Goal: Task Accomplishment & Management: Manage account settings

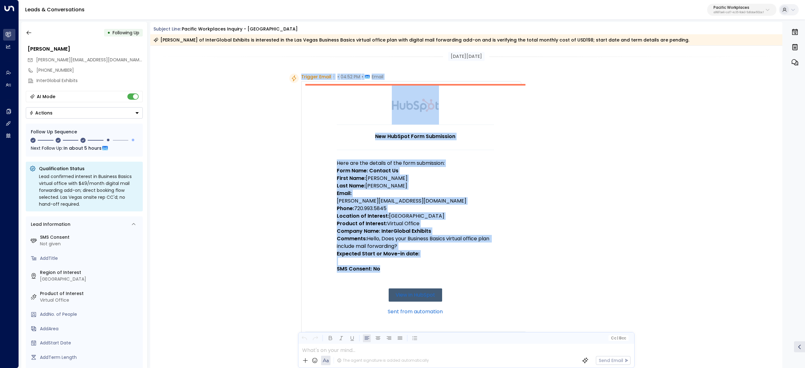
drag, startPoint x: 301, startPoint y: 74, endPoint x: 448, endPoint y: 273, distance: 247.8
click at [448, 273] on div "Trigger Email • • 04:52 PM • Email New HubSpot Form Submission Here are the det…" at bounding box center [411, 267] width 220 height 387
copy div "Trigger Email • • 04:52 PM • Email New HubSpot Form Submission Here are the det…"
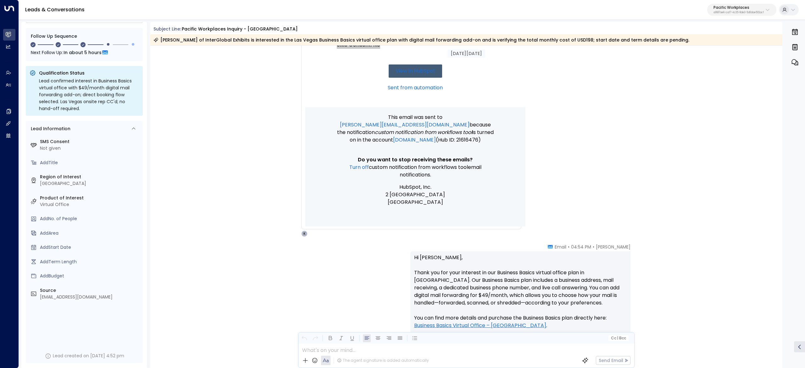
scroll to position [377, 0]
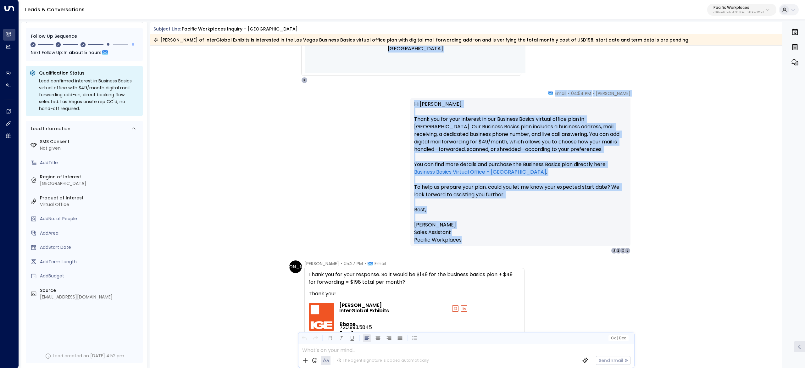
drag, startPoint x: 555, startPoint y: 87, endPoint x: 557, endPoint y: 238, distance: 151.0
click at [557, 238] on div "Sep 16, 28 days ago Trigger Email • • 04:52 PM • Email New HubSpot Form Submiss…" at bounding box center [466, 354] width 632 height 1372
copy div "New HubSpot Form Submission Here are the details of the form submission: Form N…"
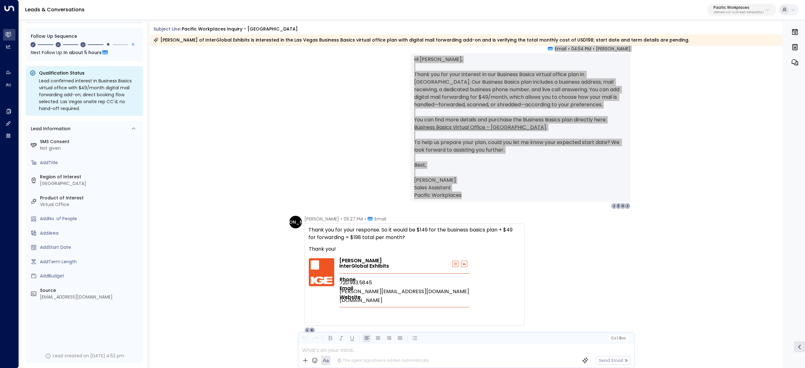
scroll to position [440, 0]
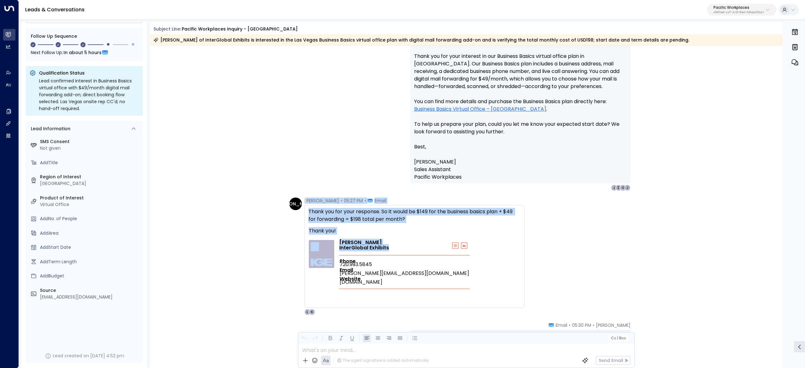
drag, startPoint x: 305, startPoint y: 199, endPoint x: 399, endPoint y: 248, distance: 106.4
click at [399, 248] on div "Jennifer Assmann • 05:27 PM • Email Thank you for your response. So it would be…" at bounding box center [414, 257] width 220 height 118
copy div "ennifer Assmann • 05:27 PM • Email Thank you for your response. So it would be …"
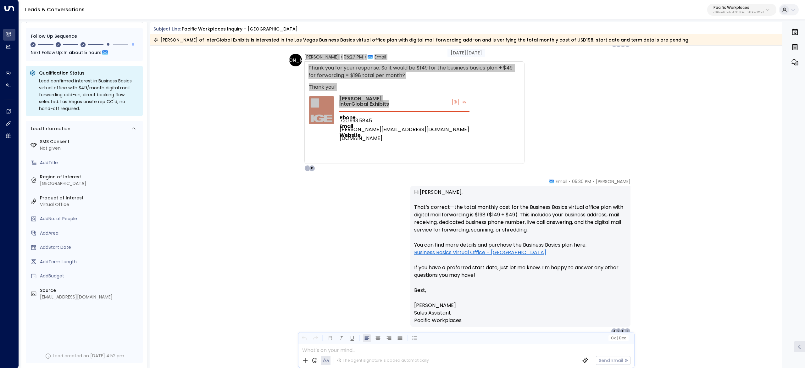
scroll to position [629, 0]
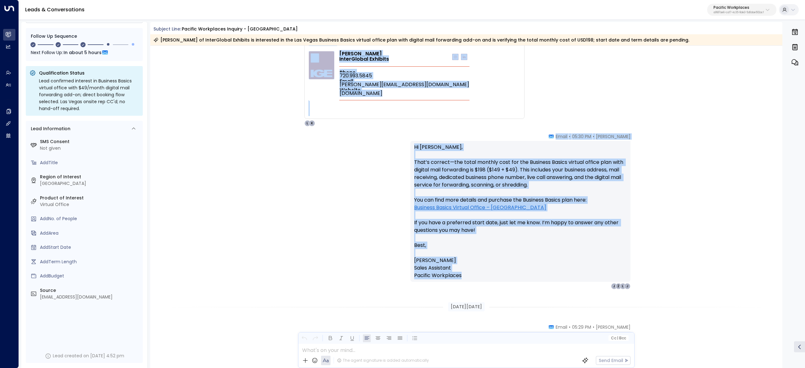
drag, startPoint x: 590, startPoint y: 163, endPoint x: 519, endPoint y: 280, distance: 136.8
click at [521, 281] on div "Sep 16, 28 days ago Kasey James • 04:54 PM • Email Hi Jennifer, Thank you for y…" at bounding box center [466, 103] width 632 height 1372
copy div "Jennifer Assmann • 05:27 PM • Email Thank you for your response. So it would be…"
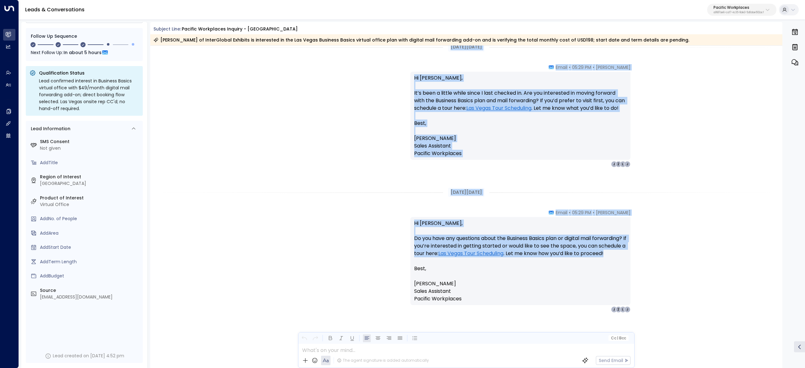
scroll to position [1049, 0]
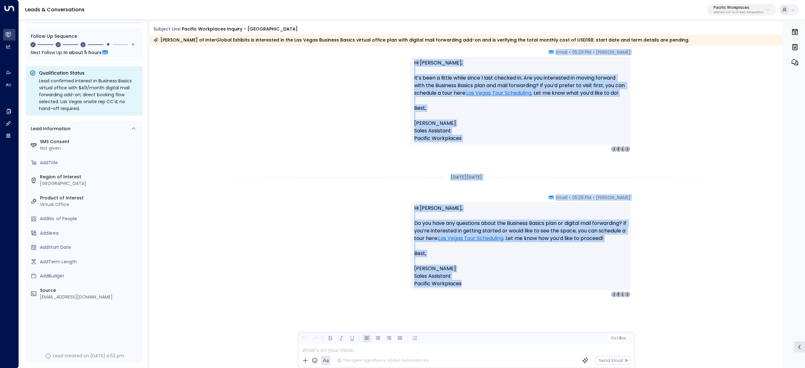
drag, startPoint x: 448, startPoint y: 182, endPoint x: 541, endPoint y: 289, distance: 142.5
copy div "Kasey James • 05:29 PM • Email Hi Jennifer, Do you have any questions about the…"
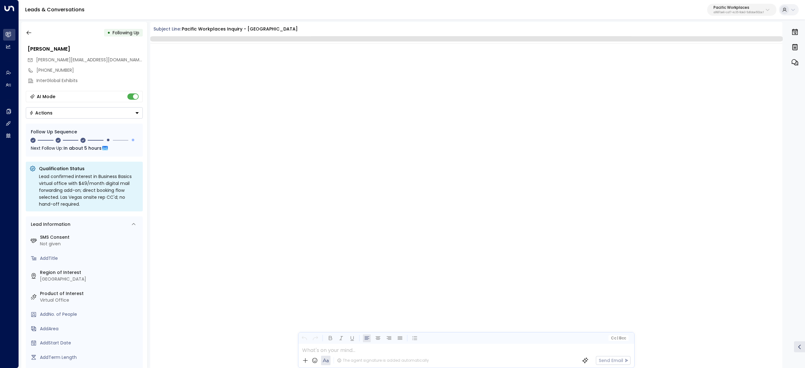
scroll to position [1169, 0]
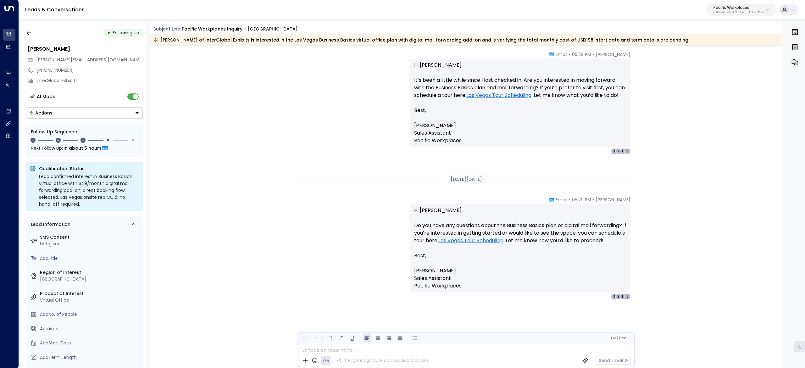
click at [367, 353] on div at bounding box center [465, 348] width 335 height 9
paste div
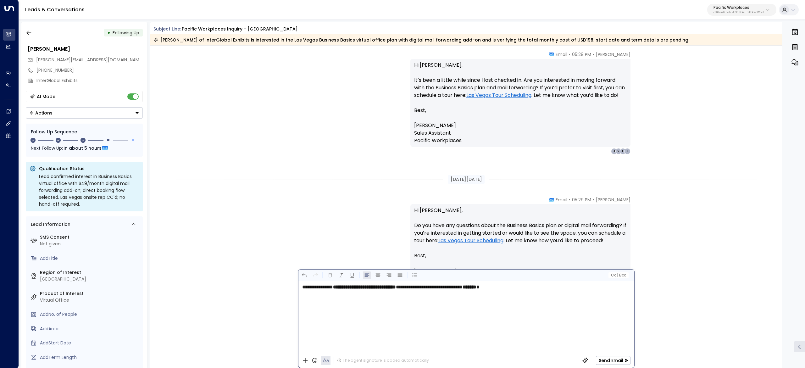
click at [302, 285] on span "**********" at bounding box center [317, 287] width 31 height 5
drag, startPoint x: 493, startPoint y: 288, endPoint x: 497, endPoint y: 286, distance: 4.4
click at [466, 286] on span "**********" at bounding box center [433, 287] width 67 height 5
drag, startPoint x: 563, startPoint y: 293, endPoint x: 287, endPoint y: 278, distance: 275.9
click at [287, 278] on div "Subject Line: Pacific Workplaces Inquiry - Las Vegas Jennifer Assmann of InterG…" at bounding box center [466, 195] width 632 height 346
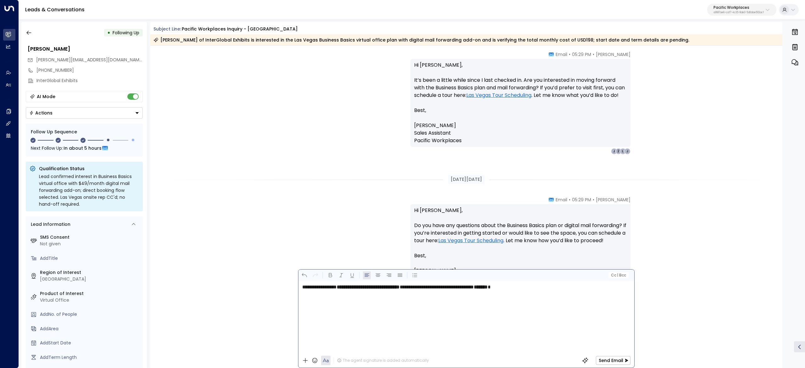
click at [335, 271] on div at bounding box center [359, 275] width 118 height 8
click at [332, 276] on icon "button" at bounding box center [330, 275] width 3 height 4
click at [562, 288] on p "**********" at bounding box center [468, 287] width 332 height 8
click at [564, 290] on p "**********" at bounding box center [468, 287] width 332 height 8
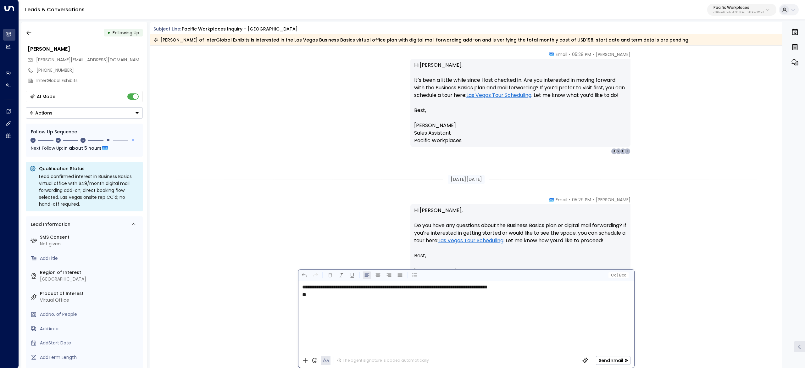
click at [389, 302] on div "**********" at bounding box center [465, 317] width 335 height 72
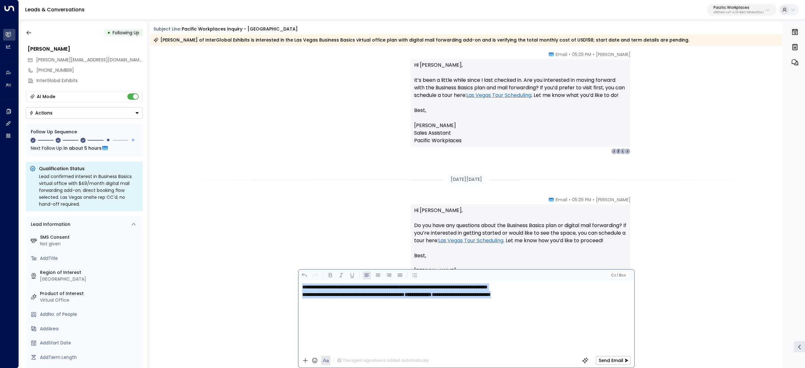
drag, startPoint x: 594, startPoint y: 293, endPoint x: 285, endPoint y: 293, distance: 309.2
click at [286, 293] on div "Subject Line: Pacific Workplaces Inquiry - Las Vegas Jennifer Assmann of InterG…" at bounding box center [466, 195] width 632 height 346
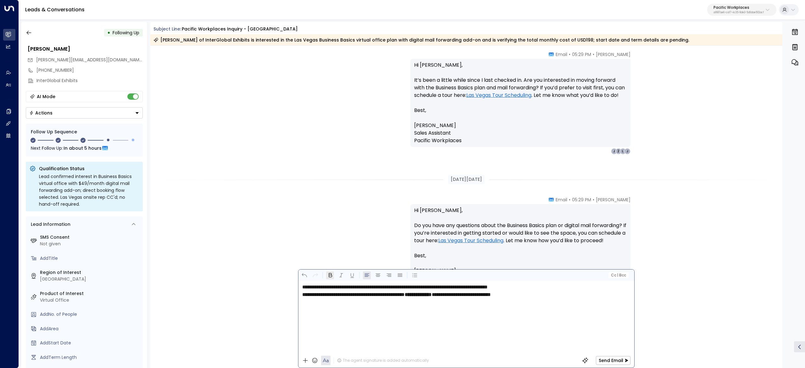
click at [326, 276] on div at bounding box center [359, 275] width 118 height 8
click at [329, 277] on icon "button" at bounding box center [330, 275] width 6 height 6
click at [329, 277] on icon "button" at bounding box center [330, 275] width 3 height 4
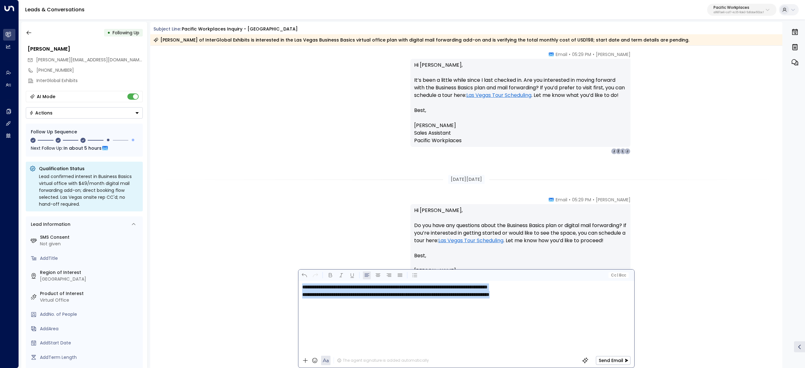
click at [582, 296] on p "**********" at bounding box center [468, 290] width 332 height 15
click at [581, 298] on p "**********" at bounding box center [468, 290] width 332 height 15
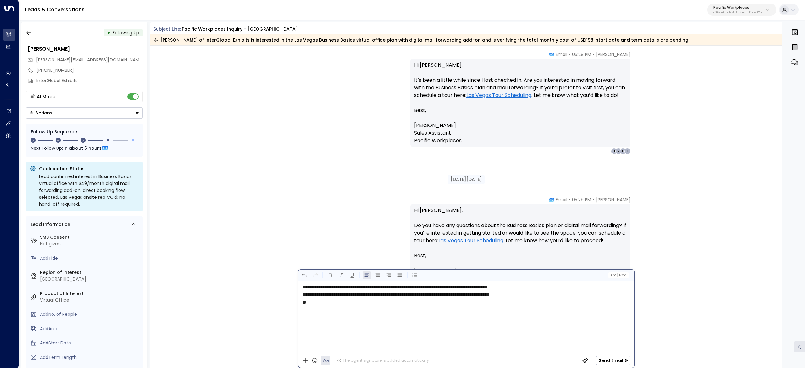
click at [534, 312] on div "**********" at bounding box center [465, 317] width 335 height 72
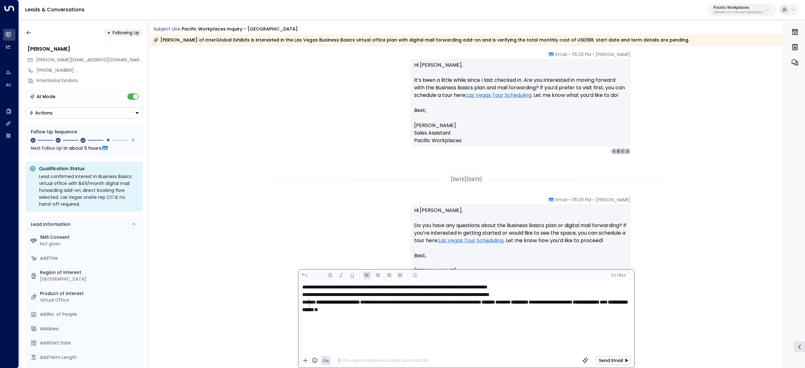
click at [309, 300] on span "***" at bounding box center [312, 302] width 8 height 5
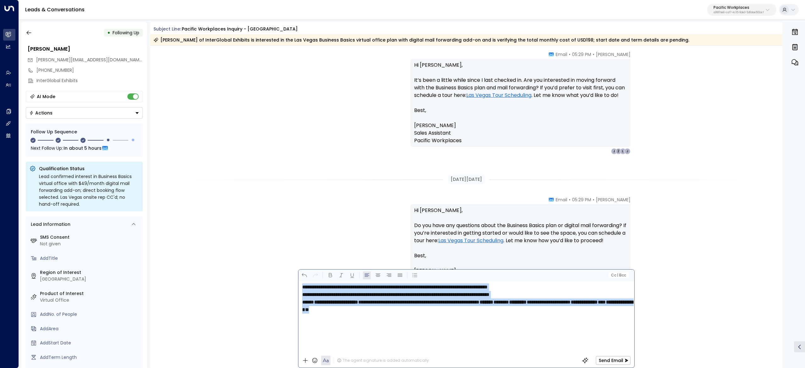
drag, startPoint x: 468, startPoint y: 311, endPoint x: 353, endPoint y: 260, distance: 126.0
click at [252, 259] on div "Subject Line: Pacific Workplaces Inquiry - Las Vegas Jennifer Assmann of InterG…" at bounding box center [466, 195] width 632 height 346
click at [330, 274] on icon "button" at bounding box center [330, 275] width 6 height 6
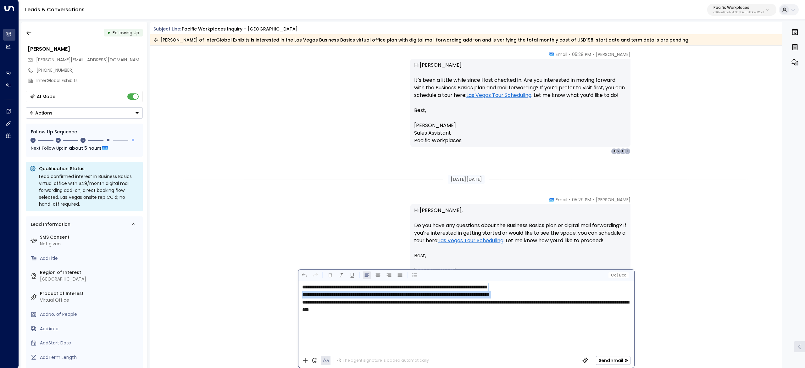
copy p "**********"
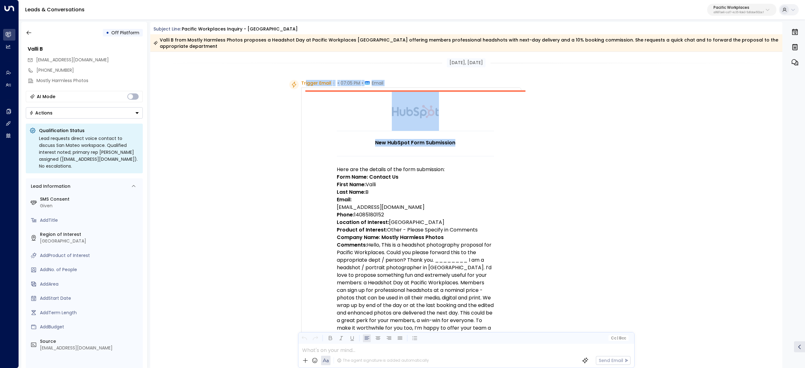
drag, startPoint x: 320, startPoint y: 89, endPoint x: 359, endPoint y: 137, distance: 61.9
click at [391, 150] on div "Trigger Email • • 07:05 PM • Email New HubSpot Form Submission Here are the det…" at bounding box center [411, 322] width 220 height 485
click at [354, 135] on td at bounding box center [415, 133] width 157 height 5
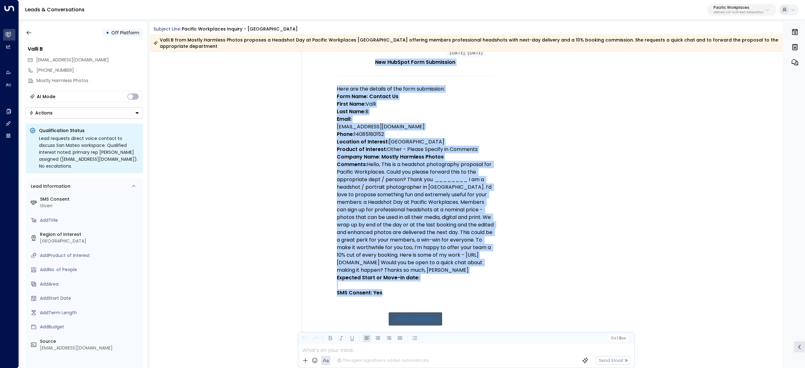
scroll to position [126, 0]
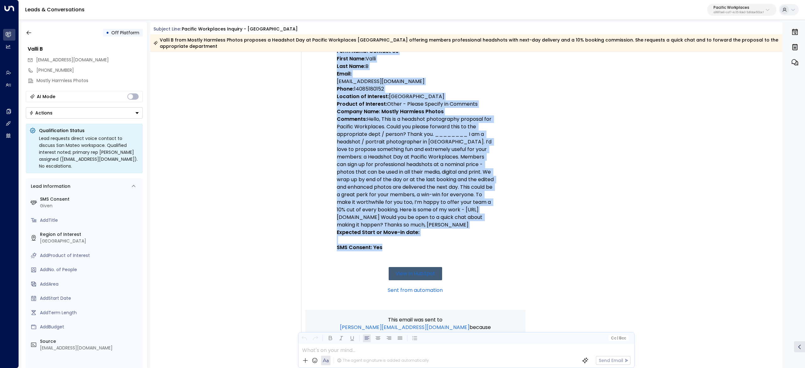
drag, startPoint x: 300, startPoint y: 84, endPoint x: 476, endPoint y: 256, distance: 246.4
click at [476, 256] on div "Trigger Email • • 07:05 PM • Email New HubSpot Form Submission Here are the det…" at bounding box center [405, 196] width 232 height 485
copy div "Trigger Email • • 07:05 PM • Email New HubSpot Form Submission Here are the det…"
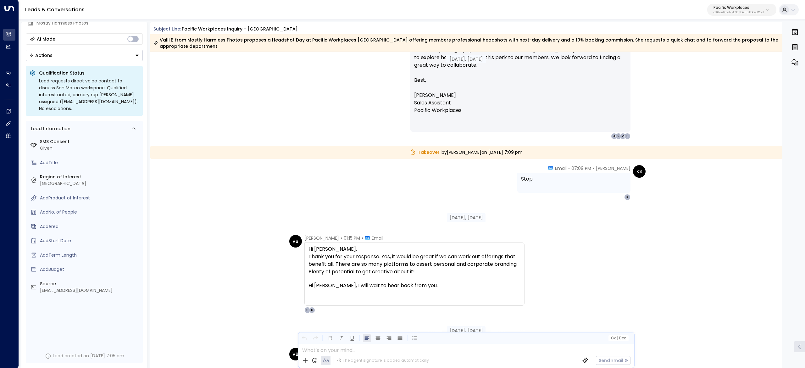
scroll to position [629, 0]
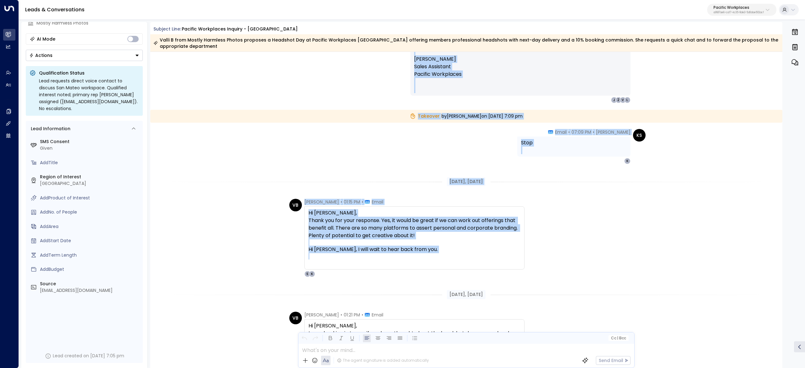
drag, startPoint x: 394, startPoint y: 207, endPoint x: 490, endPoint y: 259, distance: 108.7
copy div "Handed Off to Larissa Flores on Monday, Aug 25 2025 at 7:07 pm Kasey James • 07…"
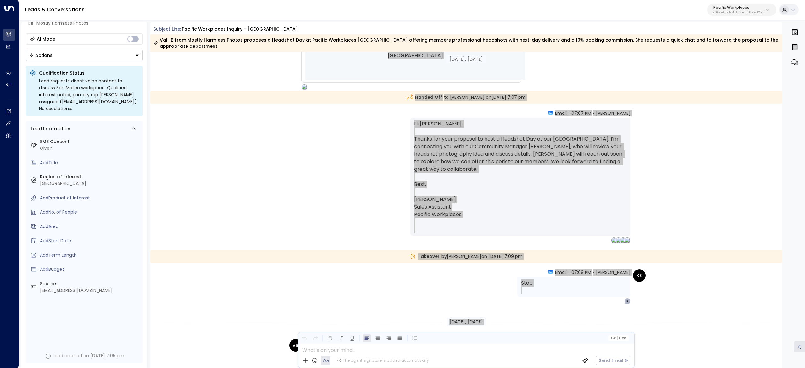
scroll to position [328, 0]
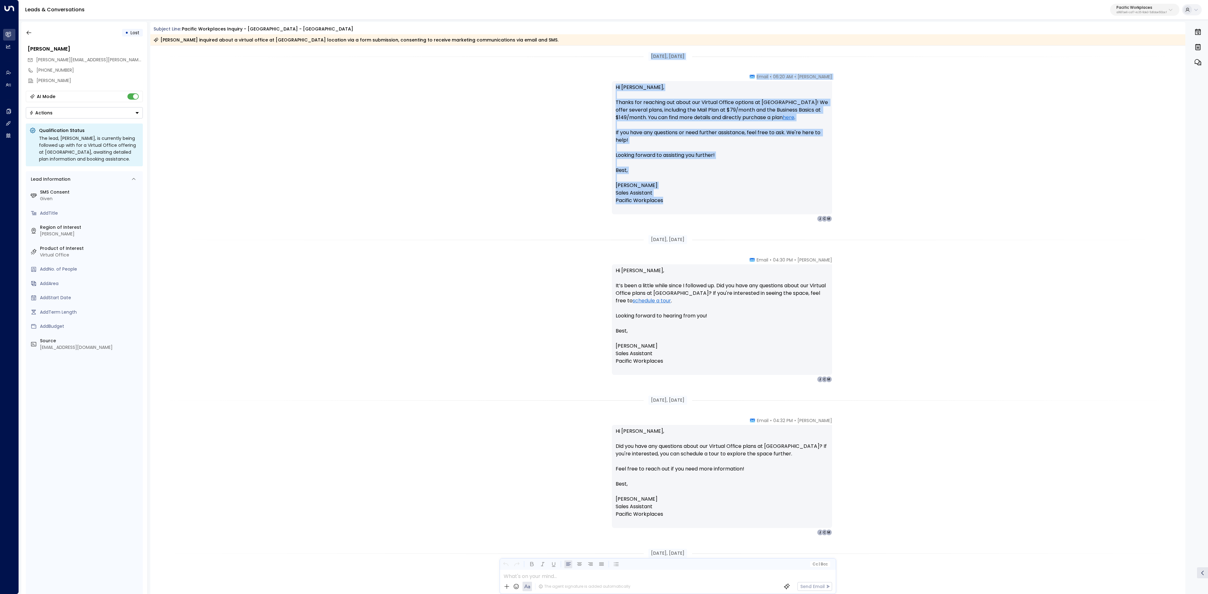
drag, startPoint x: 626, startPoint y: 55, endPoint x: 703, endPoint y: 204, distance: 168.5
click at [703, 204] on div "Mar 15, 7 months ago Kasey James • 06:20 AM • Email Hi Melinda, Thanks for reac…" at bounding box center [667, 541] width 1035 height 991
copy div "Mar 15, 7 months ago Kasey James • 06:20 AM • Email Hi Melinda, Thanks for reac…"
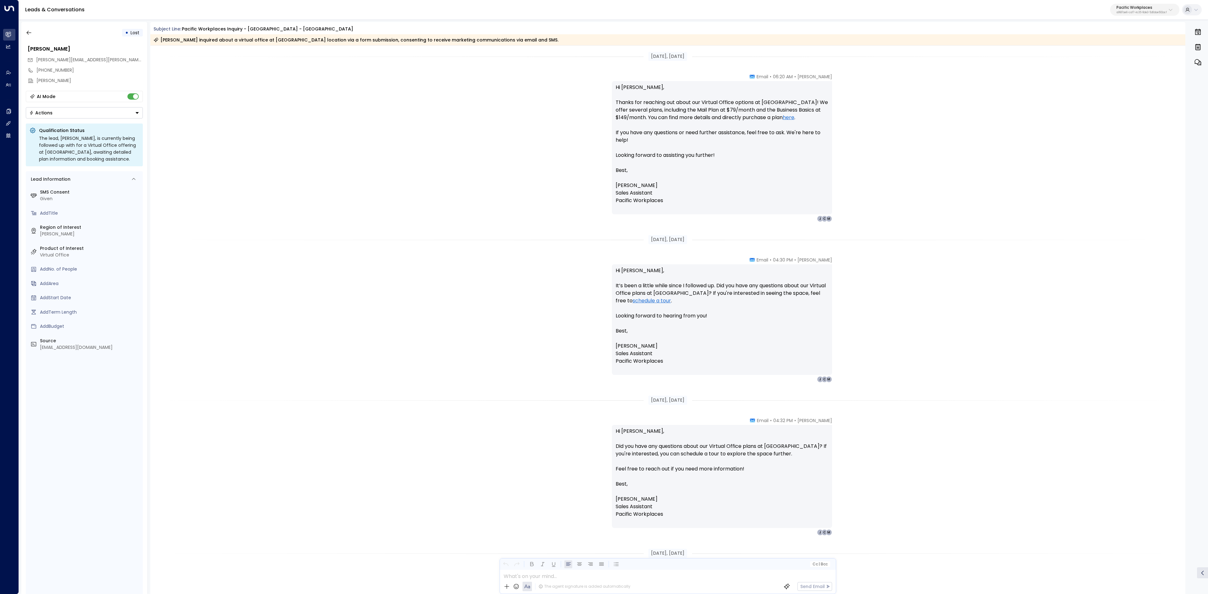
drag, startPoint x: 536, startPoint y: 38, endPoint x: 489, endPoint y: 33, distance: 46.8
click at [495, 33] on div "Subject Line: Pacific Workplaces Inquiry - Marin - Larkspur Melinda Ruzich inqu…" at bounding box center [667, 36] width 1035 height 20
drag, startPoint x: 152, startPoint y: 28, endPoint x: 520, endPoint y: 51, distance: 368.1
click at [520, 51] on div "Subject Line: Pacific Workplaces Inquiry - Marin - Larkspur Melinda Ruzich inqu…" at bounding box center [667, 308] width 1035 height 572
copy div "Subject Line: Pacific Workplaces Inquiry - Marin - Larkspur Melinda Ruzich inqu…"
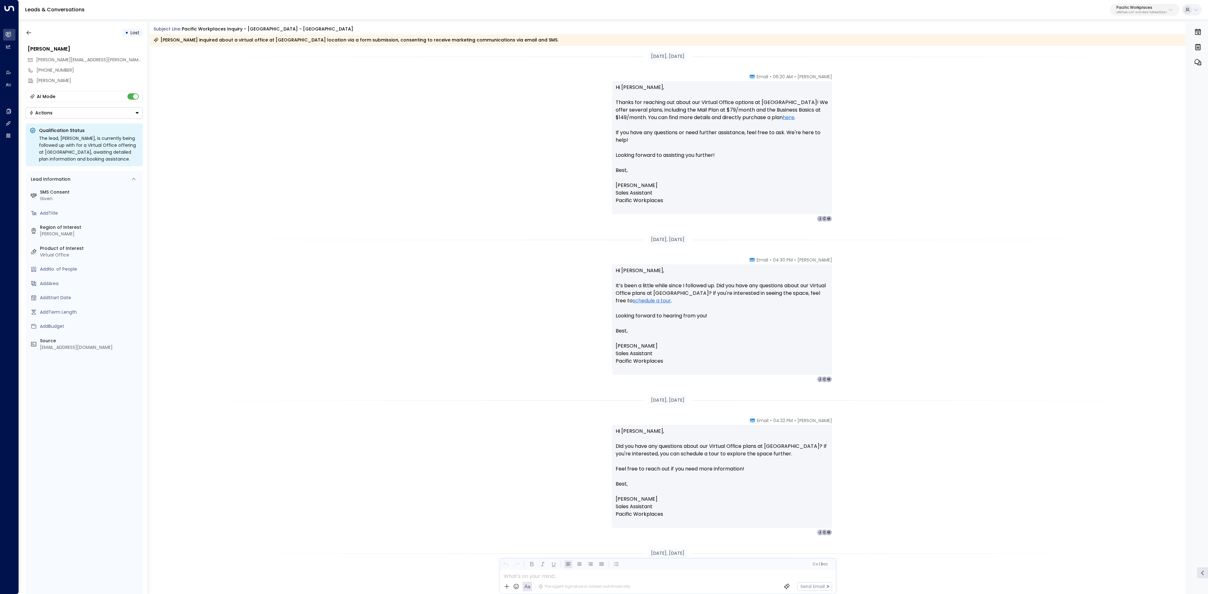
click at [706, 203] on p "Hi Melinda, Thanks for reaching out about our Virtual Office options at Marin -…" at bounding box center [722, 148] width 213 height 128
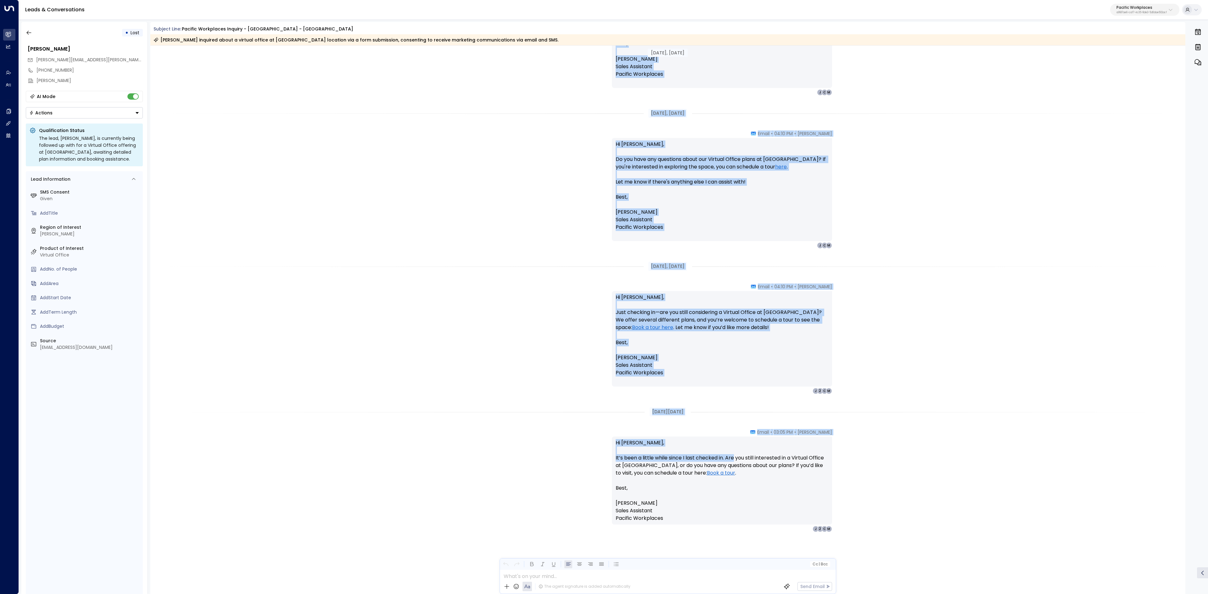
scroll to position [442, 0]
drag, startPoint x: 670, startPoint y: 238, endPoint x: 748, endPoint y: 521, distance: 293.6
copy div "Mar 19, 6 months ago Kasey James • 04:32 PM • Email Hi Melinda, Did you have an…"
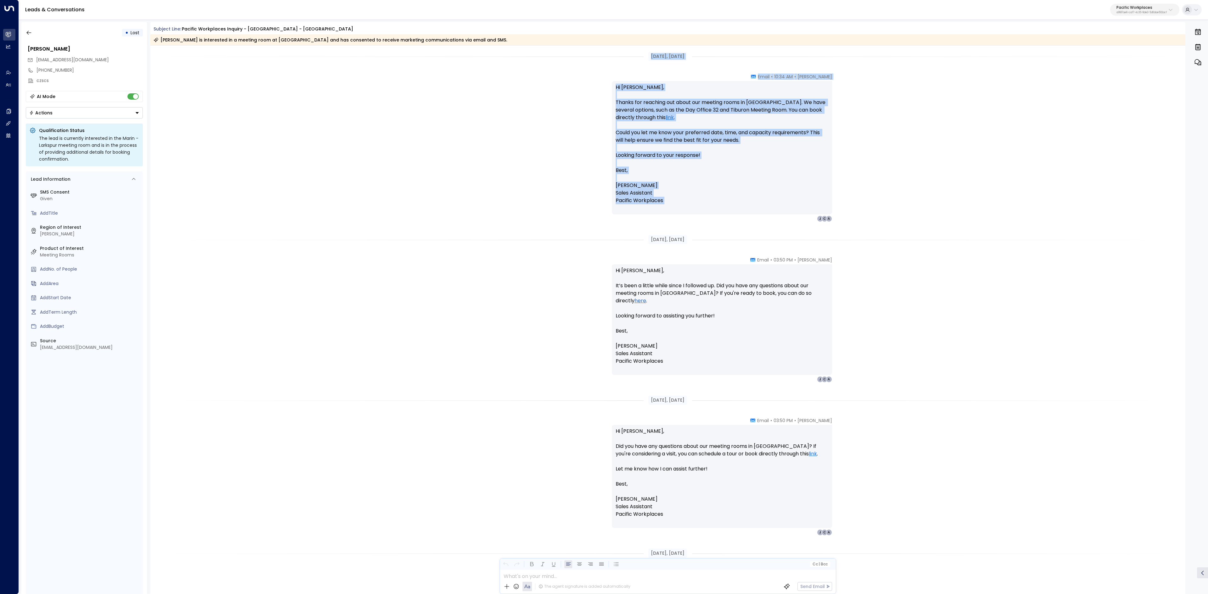
drag, startPoint x: 638, startPoint y: 55, endPoint x: 788, endPoint y: 205, distance: 212.6
click at [788, 205] on div "[DATE], [DATE] [PERSON_NAME] • 10:34 AM • Email Hi [PERSON_NAME], Thanks for re…" at bounding box center [667, 545] width 1035 height 998
copy div "[DATE], [DATE] [PERSON_NAME] • 10:34 AM • Email Hi [PERSON_NAME], Thanks for re…"
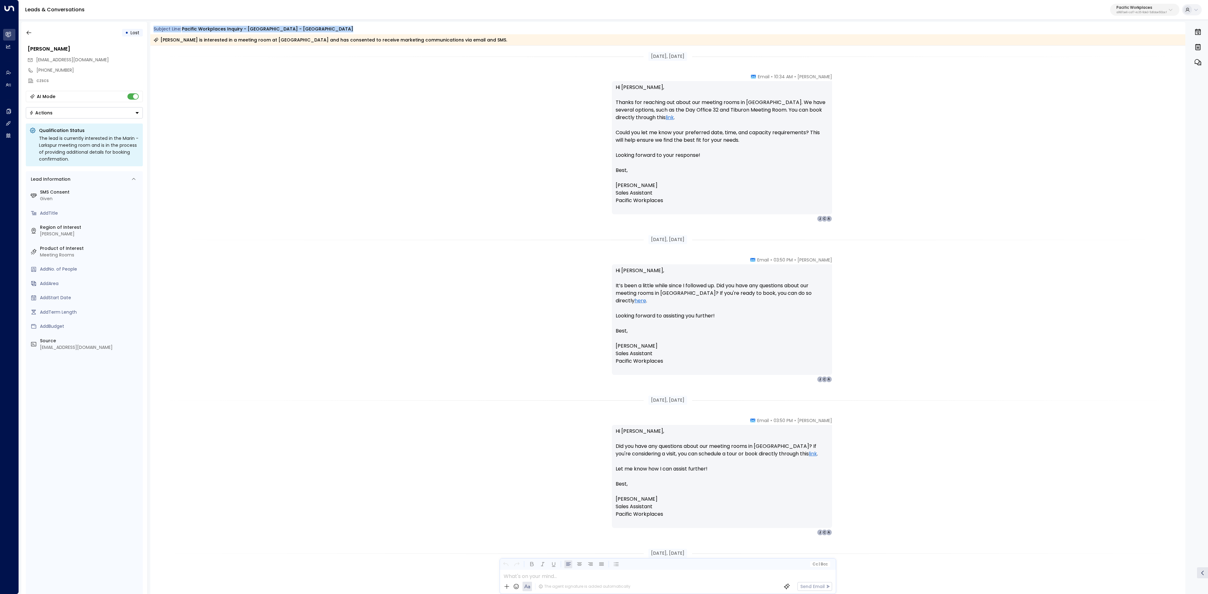
drag, startPoint x: 152, startPoint y: 29, endPoint x: 518, endPoint y: 40, distance: 366.3
click at [518, 40] on div "Subject Line: Pacific Workplaces Inquiry - Marin - Larkspur [PERSON_NAME] is in…" at bounding box center [667, 36] width 1035 height 20
click at [219, 36] on div "[PERSON_NAME] is interested in a meeting room at [GEOGRAPHIC_DATA] and has cons…" at bounding box center [667, 39] width 1035 height 11
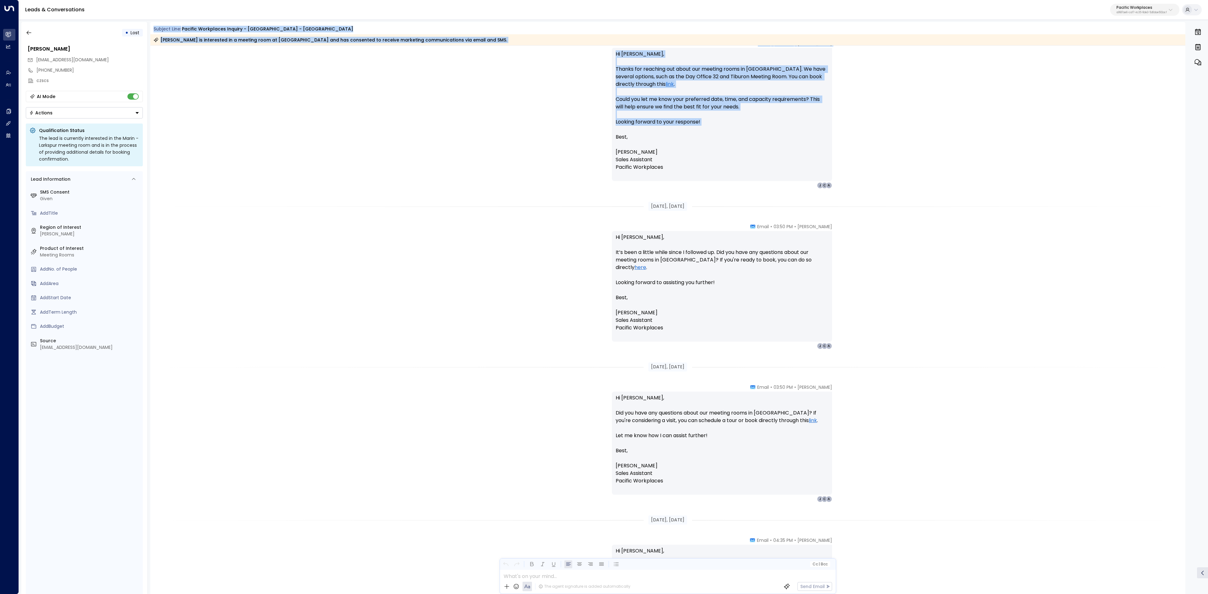
scroll to position [63, 0]
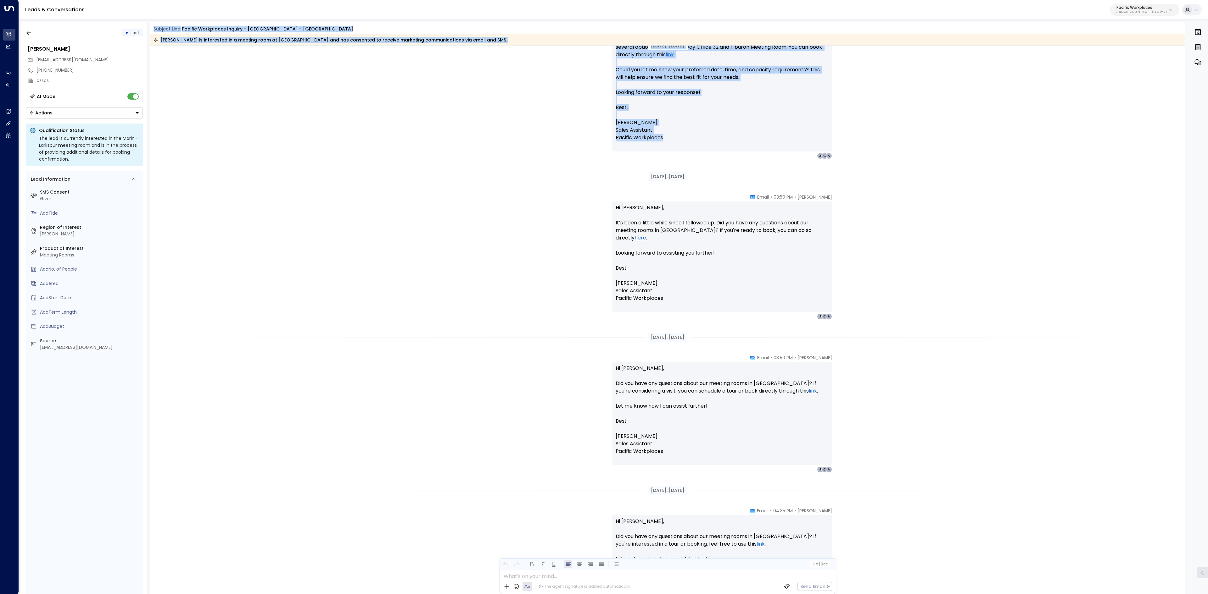
drag, startPoint x: 152, startPoint y: 28, endPoint x: 779, endPoint y: 140, distance: 637.2
click at [779, 140] on div "Subject Line: Pacific Workplaces Inquiry - Marin - Larkspur [PERSON_NAME] is in…" at bounding box center [667, 308] width 1035 height 572
copy div "Subject Line: Pacific Workplaces Inquiry - Marin - Larkspur [PERSON_NAME] is in…"
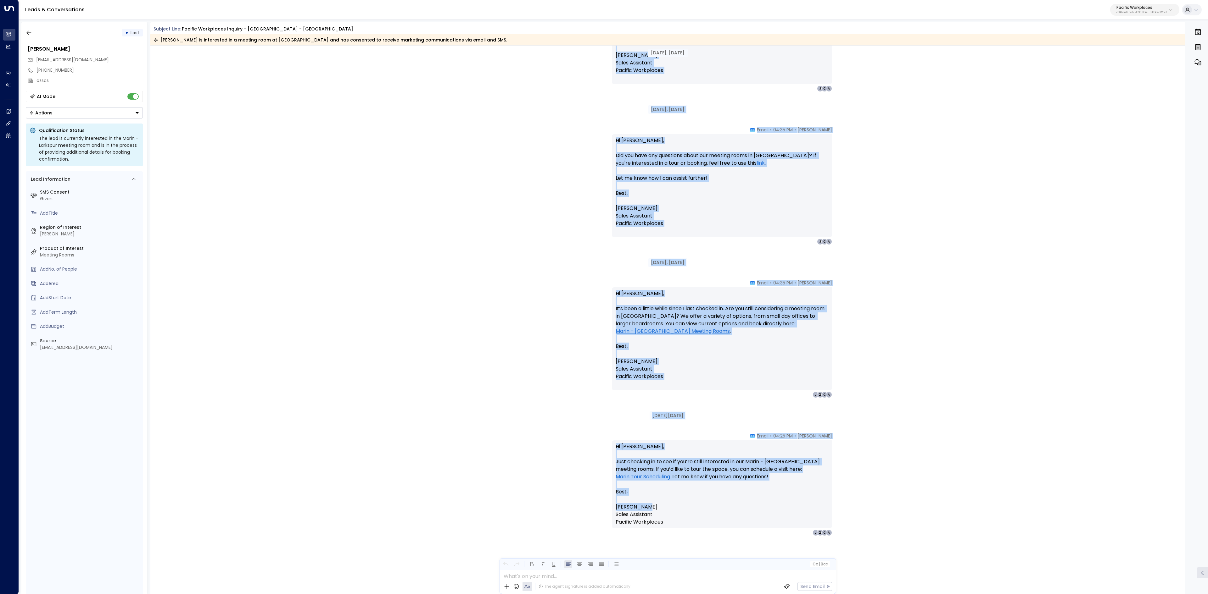
scroll to position [450, 0]
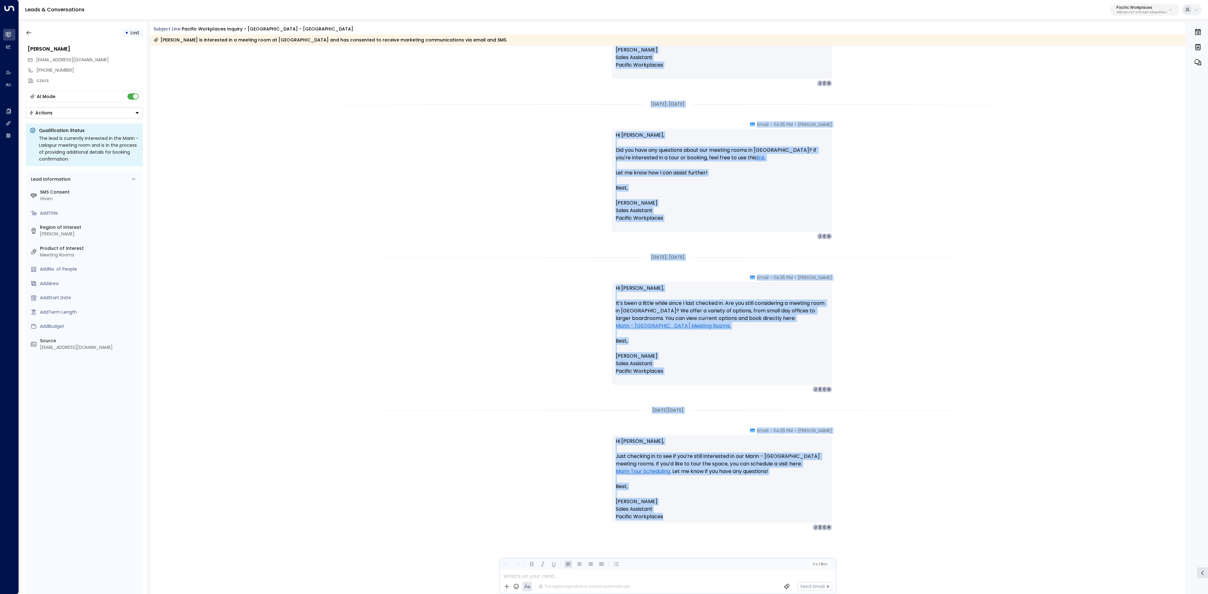
drag, startPoint x: 637, startPoint y: 175, endPoint x: 762, endPoint y: 514, distance: 361.6
copy div "Lor 62, 4 ipsumd sit Ametc Adipi • 20:72 EL • Seddo Ei Tem, Inc utl etdo mag al…"
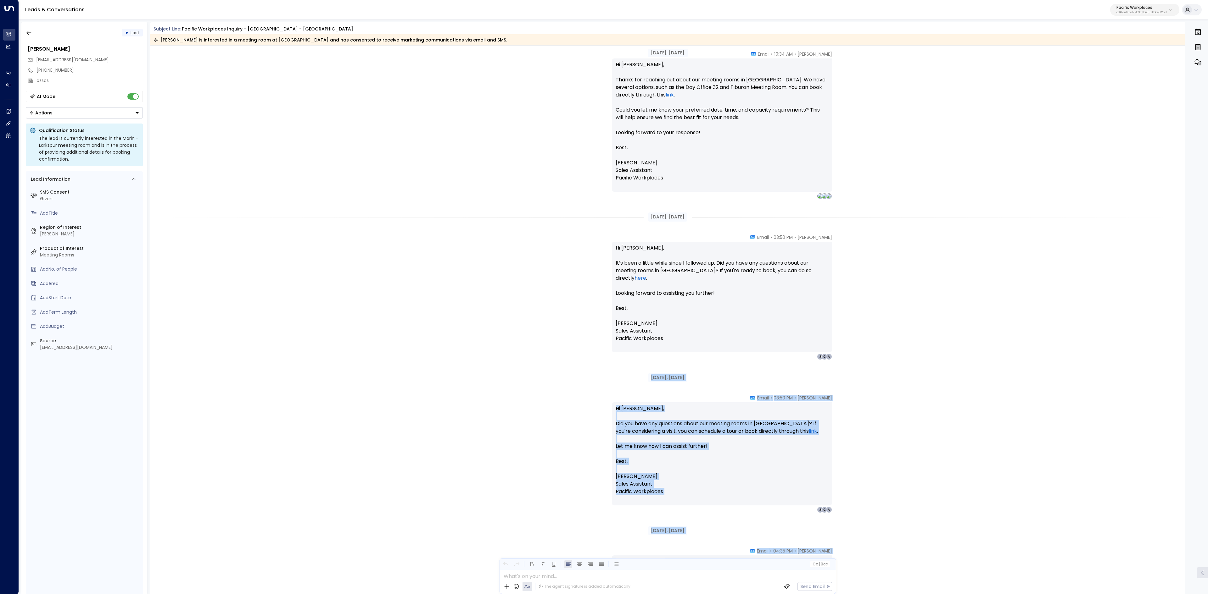
scroll to position [0, 0]
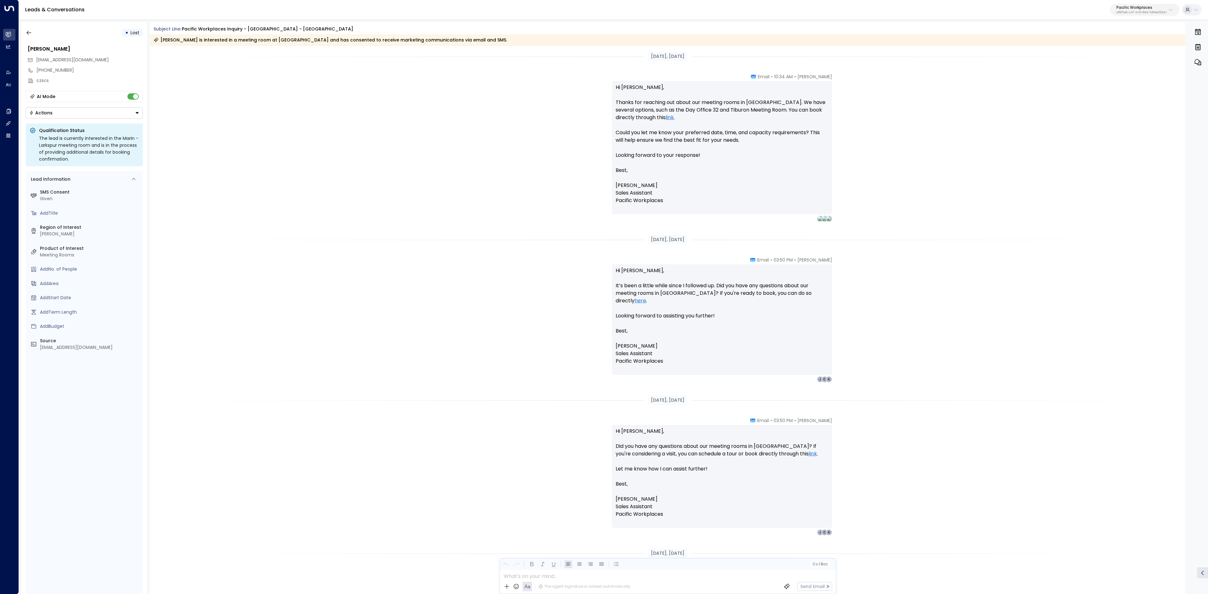
click at [805, 362] on div "[PERSON_NAME] • 03:50 PM • Email Hi [PERSON_NAME], It’s been a little while sin…" at bounding box center [667, 320] width 1035 height 126
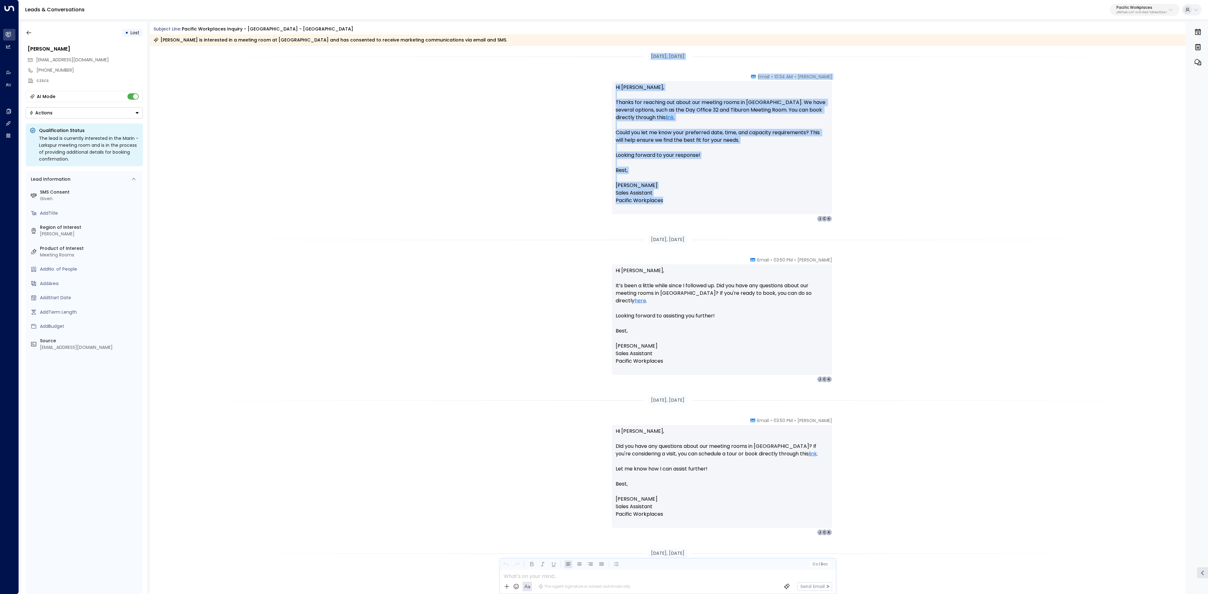
drag, startPoint x: 641, startPoint y: 52, endPoint x: 772, endPoint y: 202, distance: 199.3
click at [772, 202] on div "[DATE], [DATE] [PERSON_NAME] • 10:34 AM • Email Hi [PERSON_NAME], Thanks for re…" at bounding box center [667, 545] width 1035 height 998
copy div "Mar 15, 7 months ago Kasey James • 10:34 AM • Email Hi Ana, Thanks for reaching…"
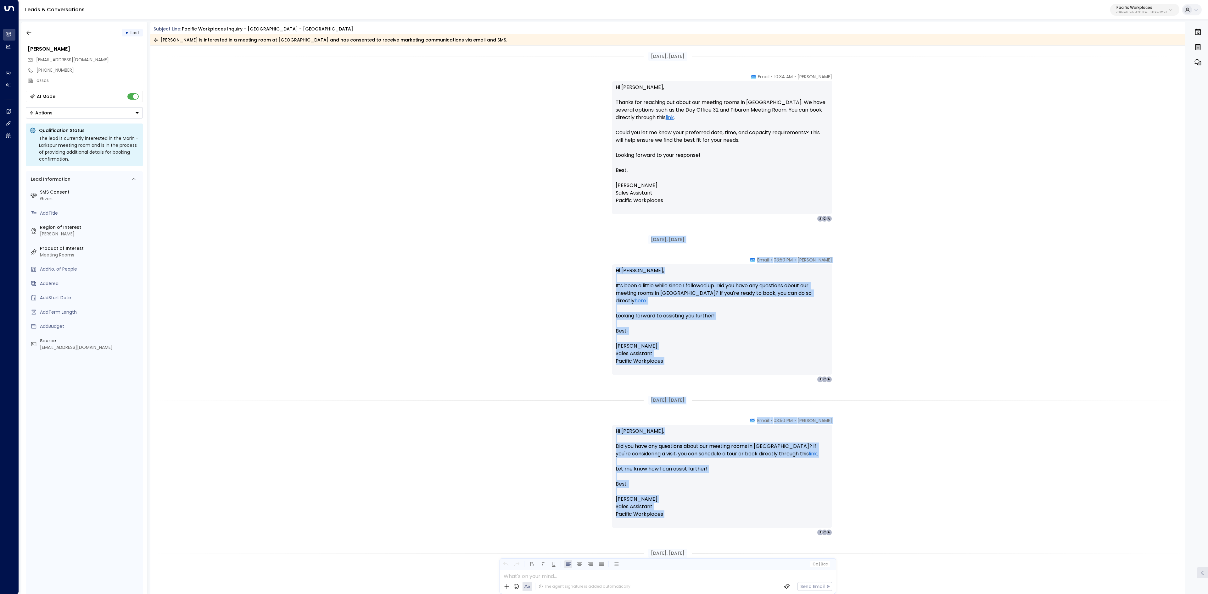
drag, startPoint x: 632, startPoint y: 236, endPoint x: 714, endPoint y: 523, distance: 298.3
click at [714, 368] on div "Mar 15, 7 months ago Kasey James • 10:34 AM • Email Hi Ana, Thanks for reaching…" at bounding box center [667, 545] width 1035 height 998
copy div "Mar 17, 7 months ago Kasey James • 03:50 PM • Email Hi Ana, It’s been a little …"
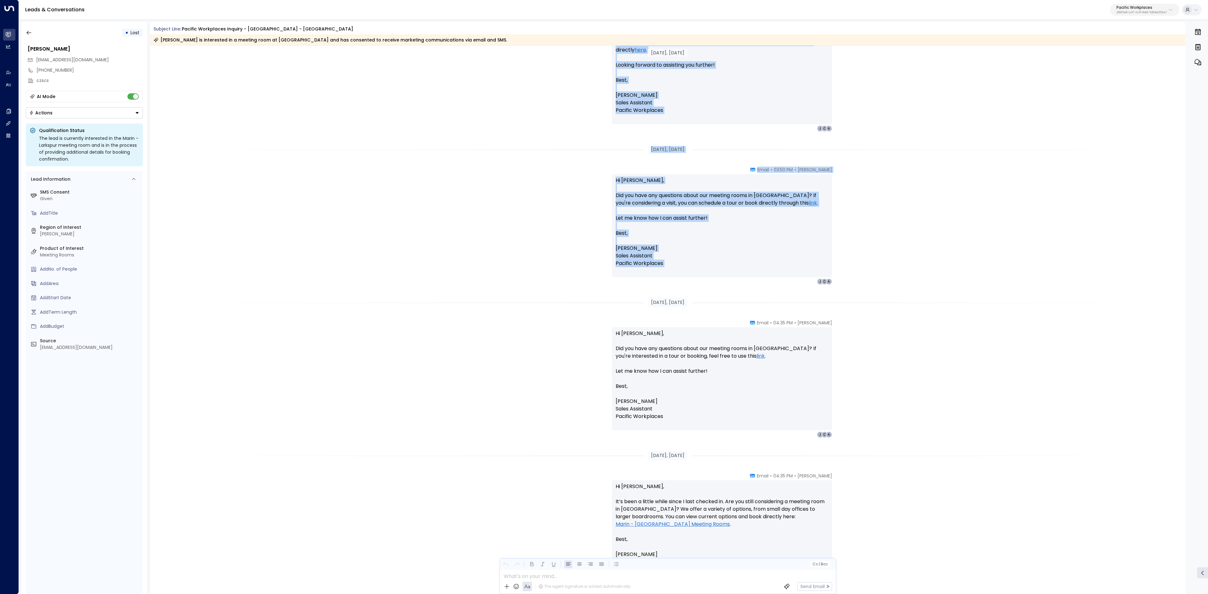
scroll to position [252, 0]
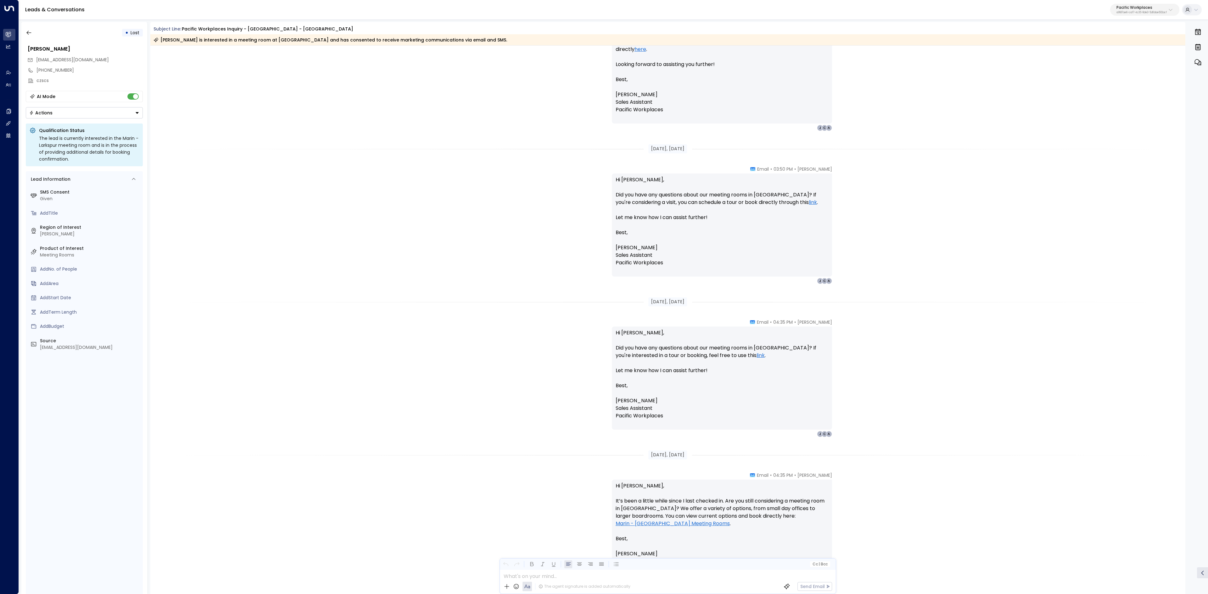
click at [672, 357] on p "Hi Ana, Did you have any questions about our meeting rooms in Marin - Larkspur?…" at bounding box center [722, 378] width 213 height 98
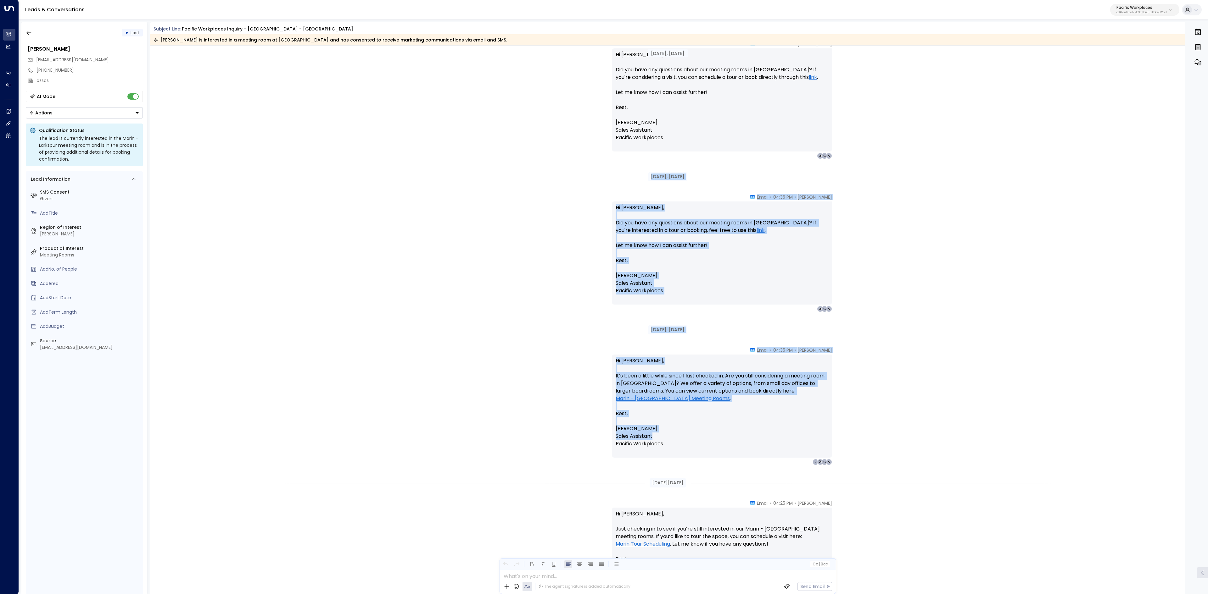
scroll to position [377, 0]
drag, startPoint x: 641, startPoint y: 299, endPoint x: 722, endPoint y: 454, distance: 175.3
click at [722, 368] on div "Mar 19, 6 months ago Mar 19, 6 months ago Kasey James • 03:50 PM • Email Hi Ana…" at bounding box center [667, 167] width 1035 height 998
copy div "Mar 24, 6 months ago Kasey James • 04:35 PM • Email Hi Ana, Did you have any qu…"
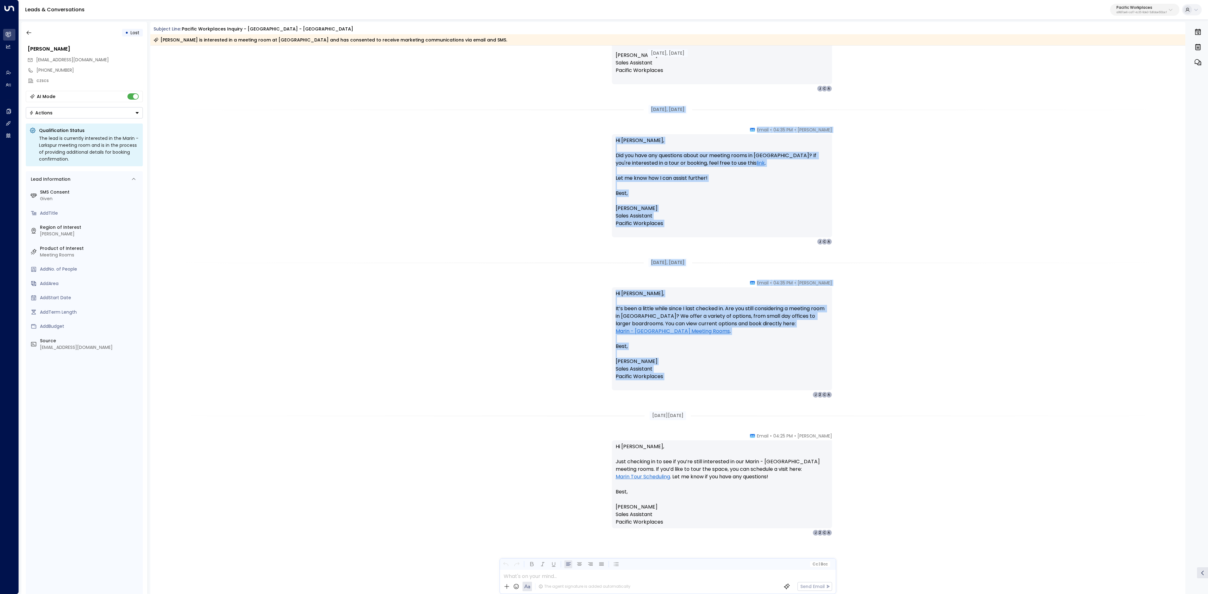
scroll to position [450, 0]
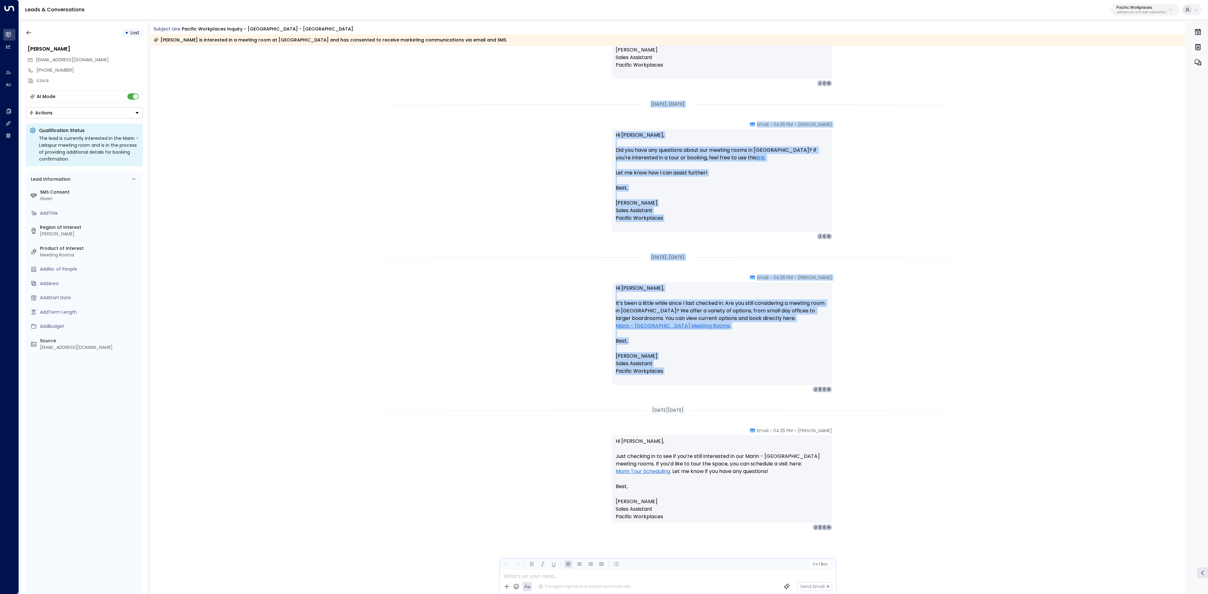
click at [649, 368] on div "Sep 15, 29 days ago" at bounding box center [667, 410] width 36 height 9
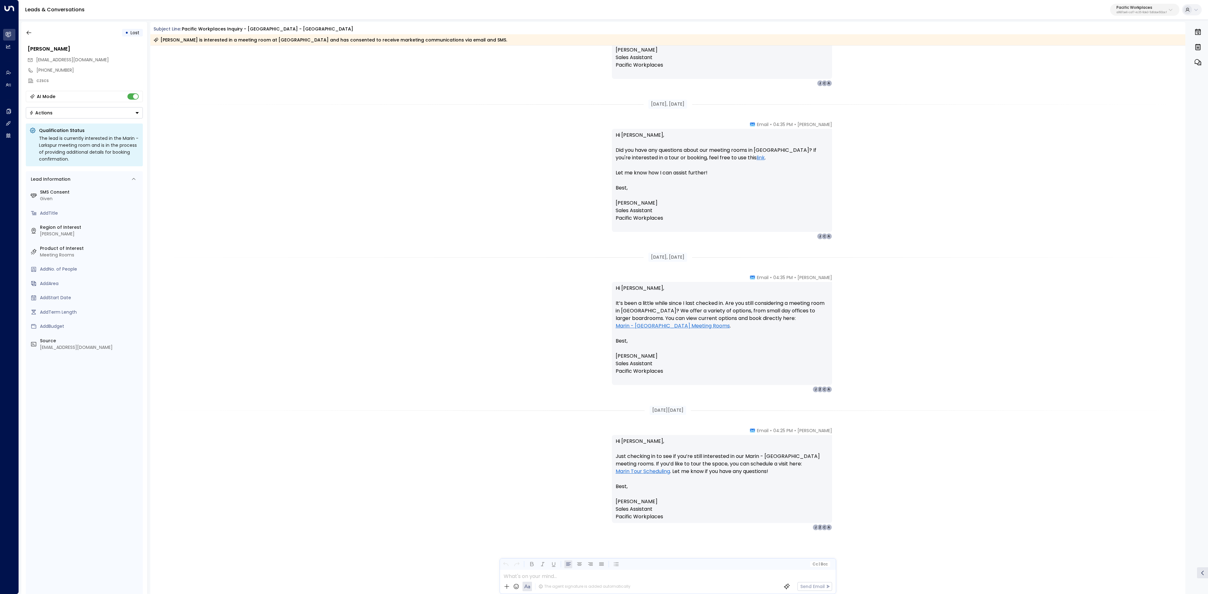
click at [649, 368] on div "Sep 15, 29 days ago" at bounding box center [667, 410] width 36 height 9
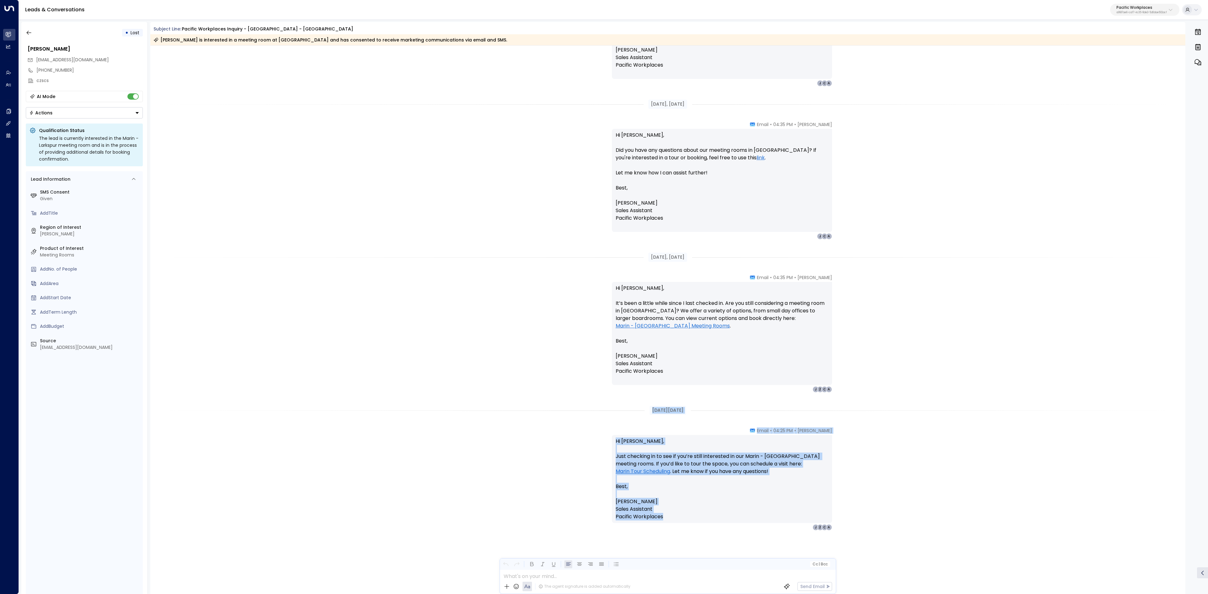
drag, startPoint x: 645, startPoint y: 410, endPoint x: 742, endPoint y: 521, distance: 148.1
click at [742, 368] on div "Mar 19, 6 months ago Kasey James • 03:50 PM • Email Hi Ana, Did you have any qu…" at bounding box center [667, 95] width 1035 height 998
copy div "Sep 15, 29 days ago Kasey James • 04:25 PM • Email Hi Ana, Just checking in to …"
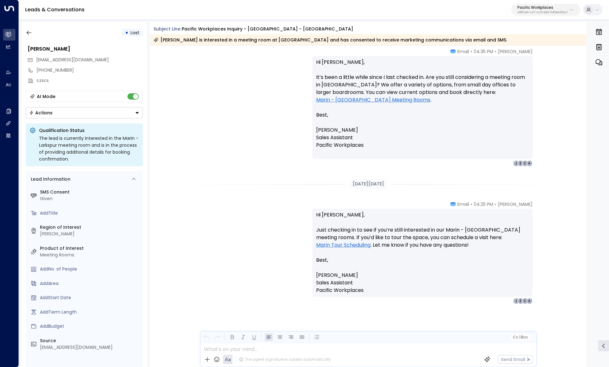
scroll to position [849, 0]
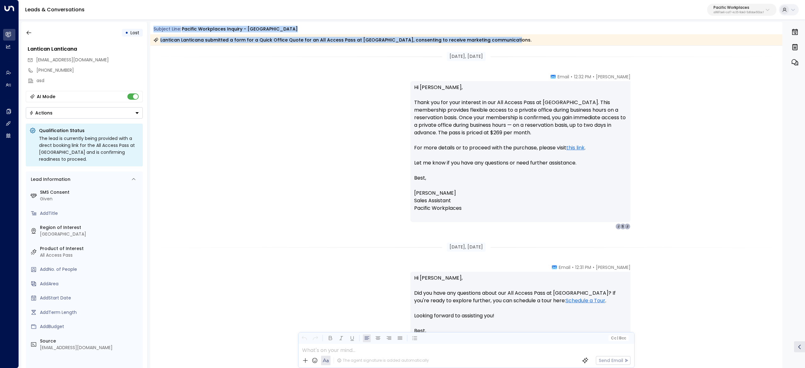
drag, startPoint x: 152, startPoint y: 26, endPoint x: 501, endPoint y: 44, distance: 349.9
click at [501, 44] on div "Subject Line: Pacific Workplaces Inquiry - Pleasant Hill Lantican Lanticana sub…" at bounding box center [466, 36] width 632 height 20
copy div "Subject Line: Pacific Workplaces Inquiry - Pleasant Hill Lantican Lanticana sub…"
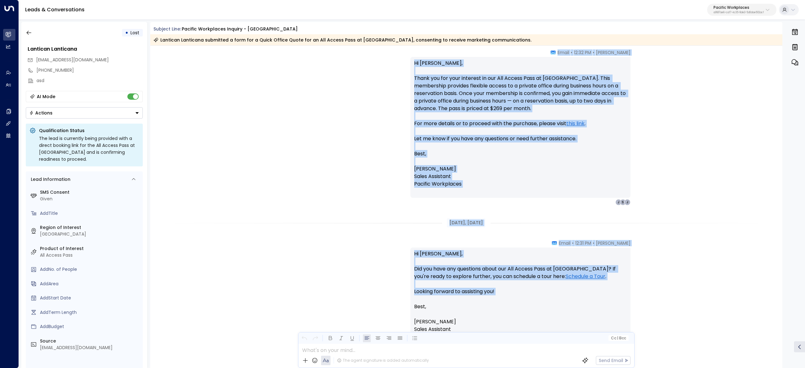
scroll to position [63, 0]
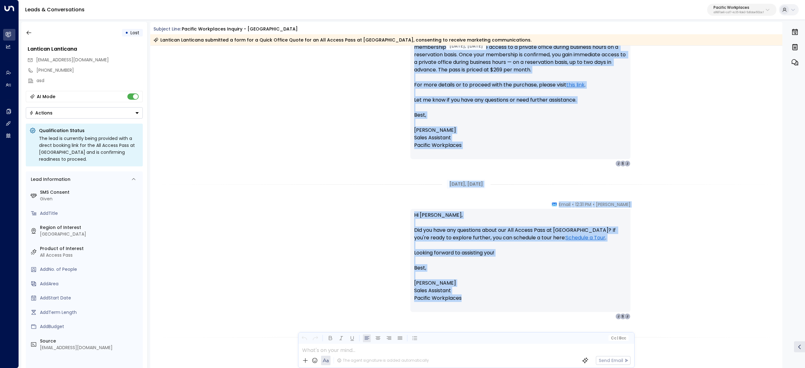
drag, startPoint x: 433, startPoint y: 54, endPoint x: 509, endPoint y: 298, distance: 255.8
copy div "Mar 16, 7 months ago Kasey James • 12:32 PM • Email Hi Lantican, Thank you for …"
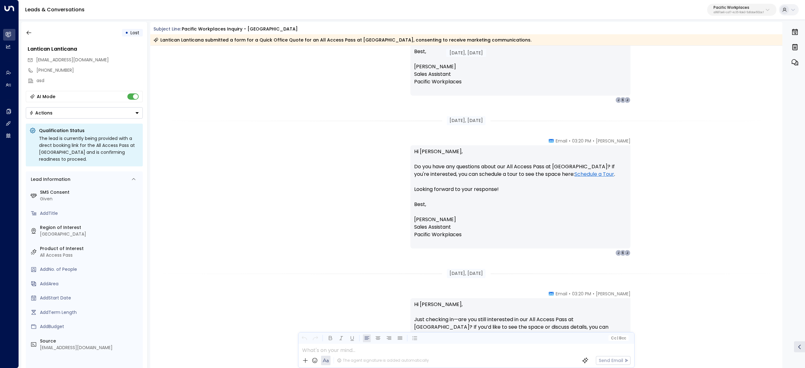
scroll to position [440, 0]
drag, startPoint x: 440, startPoint y: 146, endPoint x: 530, endPoint y: 263, distance: 148.0
click at [530, 263] on div "Mar 19, 6 months ago Mar 19, 6 months ago Kasey James • 12:31 PM • Email Hi Lan…" at bounding box center [466, 110] width 632 height 1011
copy div "Mar 19, 6 months ago Kasey James • 12:31 PM • Email Hi Lantican, It’s been a li…"
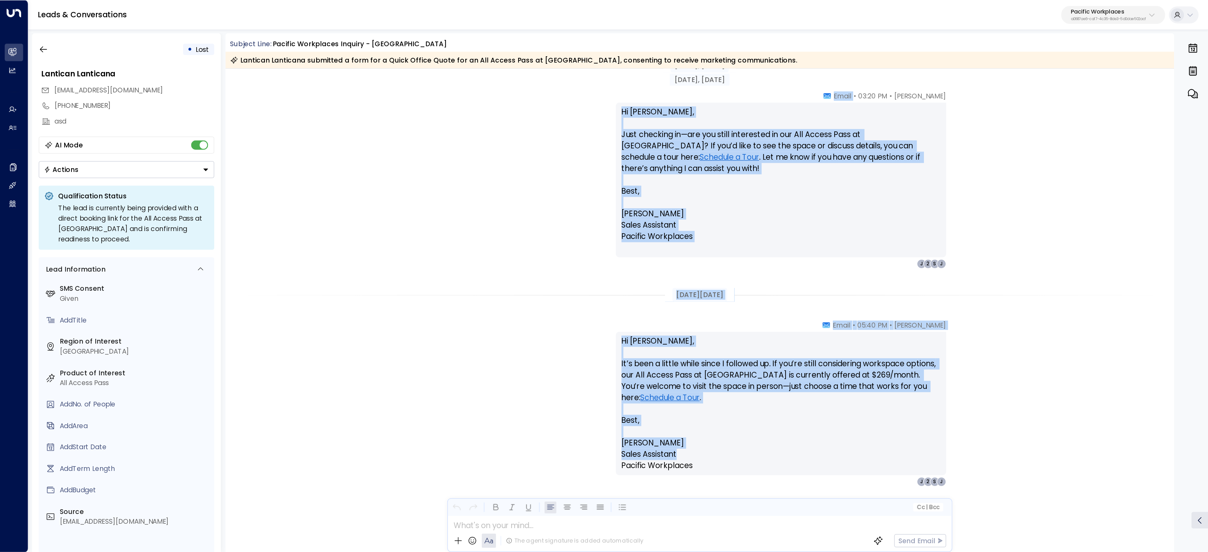
scroll to position [689, 0]
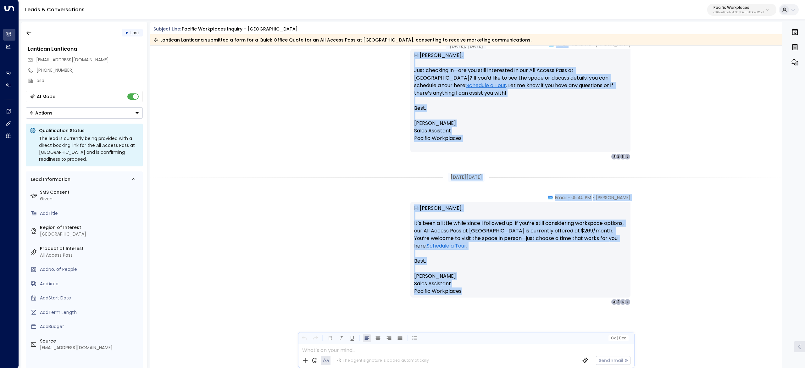
drag, startPoint x: 549, startPoint y: 166, endPoint x: 605, endPoint y: 296, distance: 141.3
copy div "Email Hi Lantican, Just checking in—are you still interested in our All Access …"
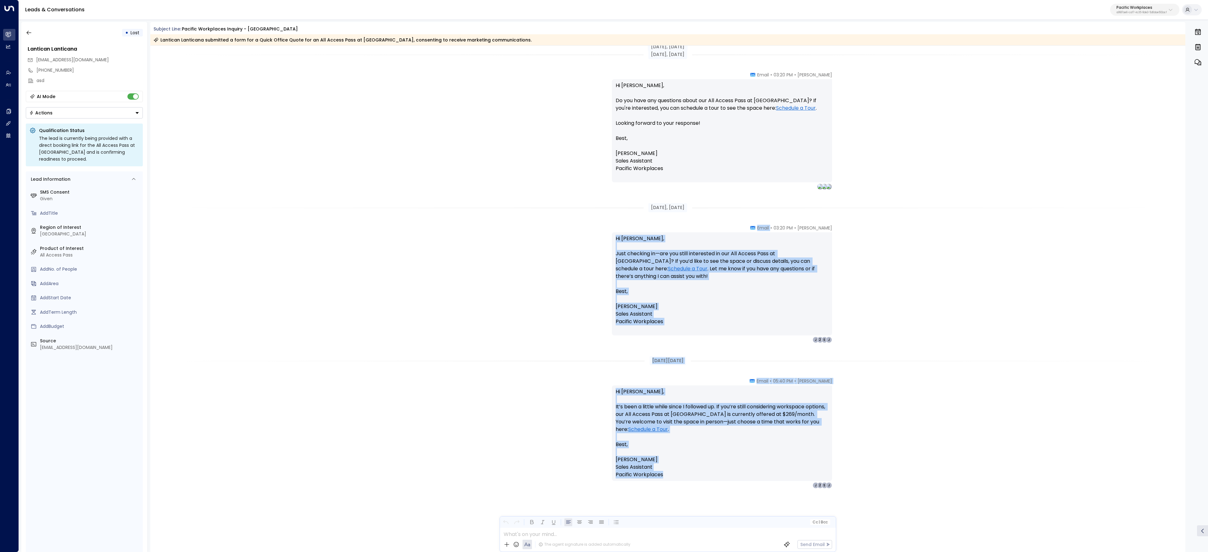
scroll to position [506, 0]
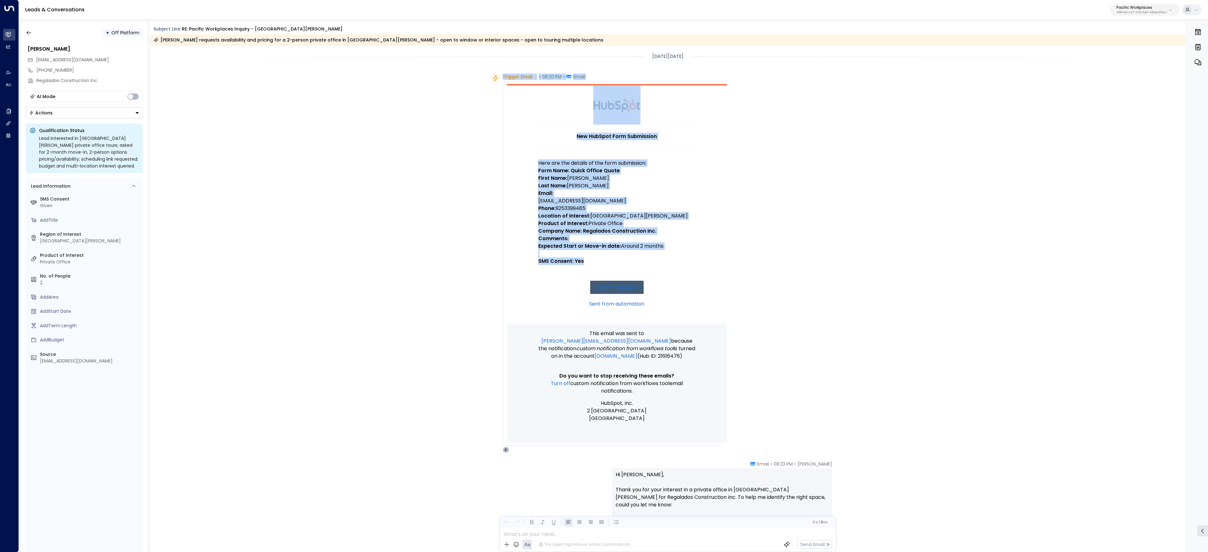
drag, startPoint x: 498, startPoint y: 76, endPoint x: 628, endPoint y: 273, distance: 236.1
click at [628, 273] on div "Trigger Email • • 08:20 PM • Email New HubSpot Form Submission Here are the det…" at bounding box center [607, 264] width 232 height 380
copy div "Trigger Email • • 08:20 PM • Email New HubSpot Form Submission Here are the det…"
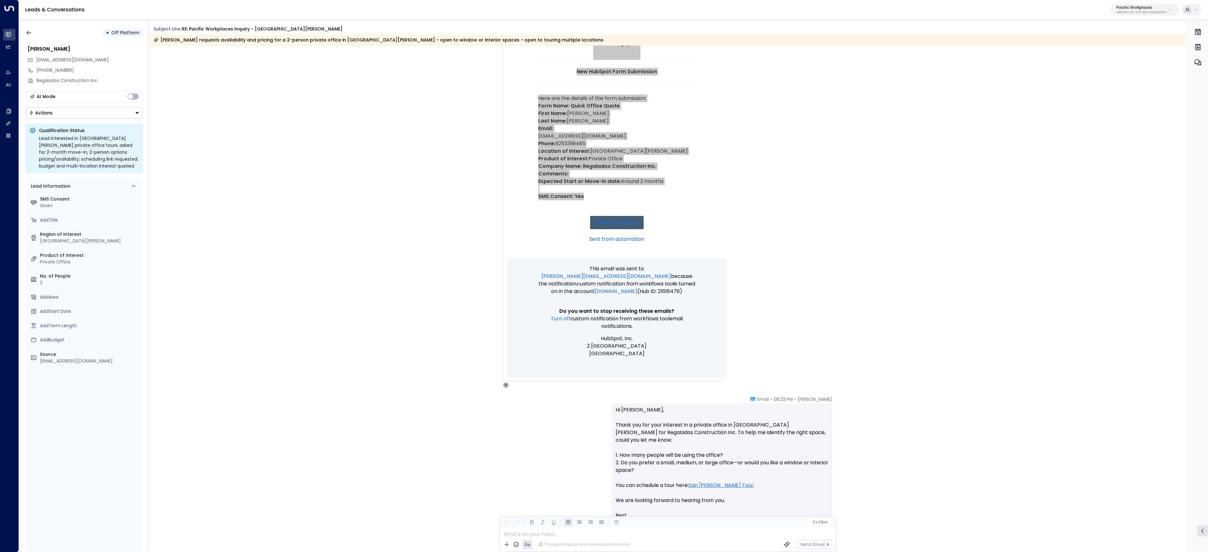
scroll to position [94, 0]
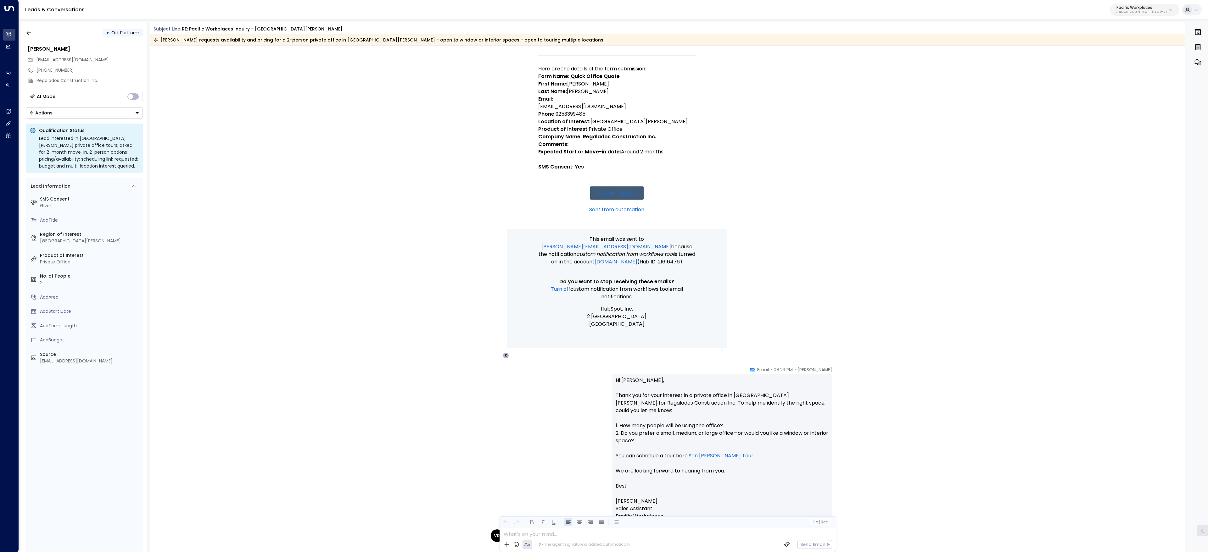
click at [621, 375] on div "Hi Victor, Thank you for your interest in a private office in San Jose for Rega…" at bounding box center [722, 448] width 220 height 148
drag, startPoint x: 748, startPoint y: 367, endPoint x: 761, endPoint y: 380, distance: 17.8
click at [803, 410] on div "Kasey James • 08:23 PM • Email Hi Victor, Thank you for your interest in a priv…" at bounding box center [722, 449] width 220 height 164
click at [761, 378] on p "Hi Victor, Thank you for your interest in a private office in San Jose for Rega…" at bounding box center [722, 448] width 213 height 143
drag, startPoint x: 623, startPoint y: 385, endPoint x: 705, endPoint y: 373, distance: 82.7
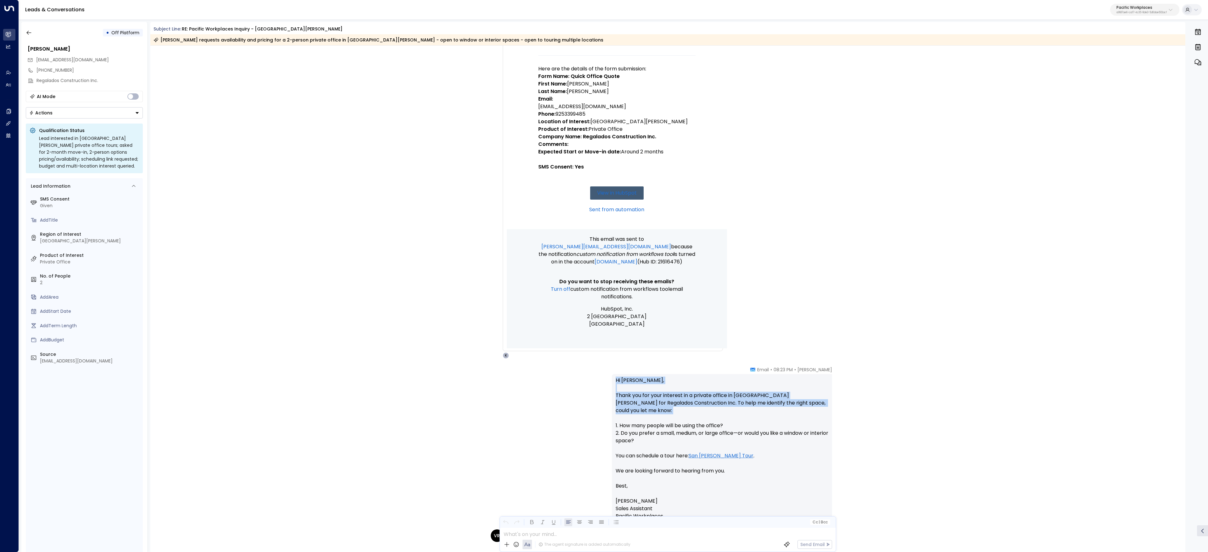
click at [623, 385] on p "Hi Victor, Thank you for your interest in a private office in San Jose for Rega…" at bounding box center [722, 448] width 213 height 143
click at [597, 382] on div "Kasey James • 08:23 PM • Email Hi Victor, Thank you for your interest in a priv…" at bounding box center [667, 449] width 359 height 164
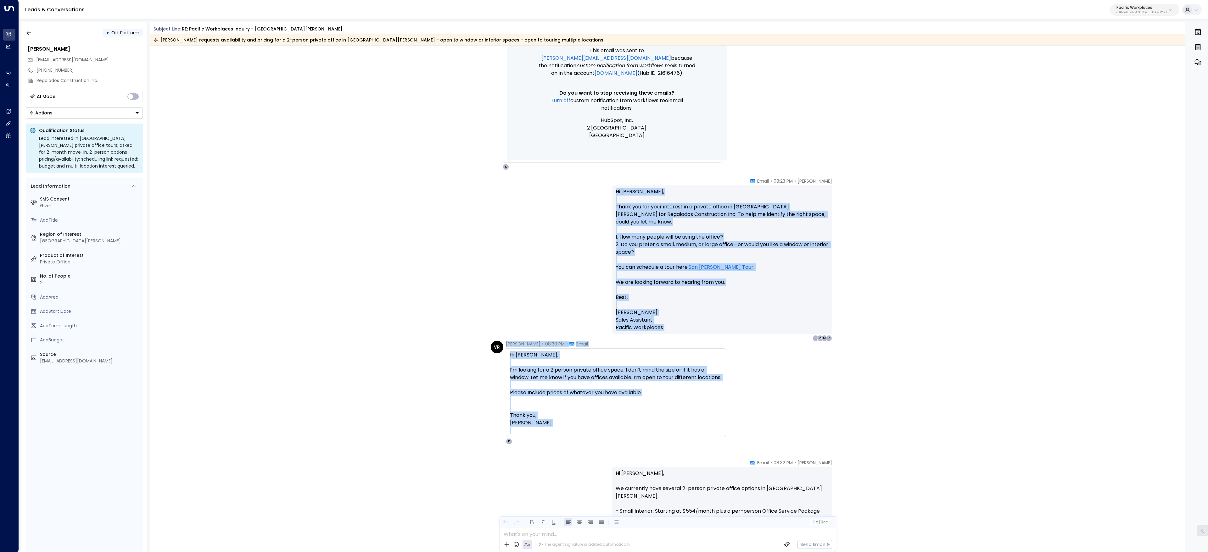
drag, startPoint x: 611, startPoint y: 381, endPoint x: 682, endPoint y: 440, distance: 92.0
click at [682, 440] on div "Sep 15, 29 days ago Trigger Email • • 08:20 PM • Email New HubSpot Form Submiss…" at bounding box center [667, 441] width 1035 height 1356
copy div "Hi Victor, Thank you for your interest in a private office in San Jose for Rega…"
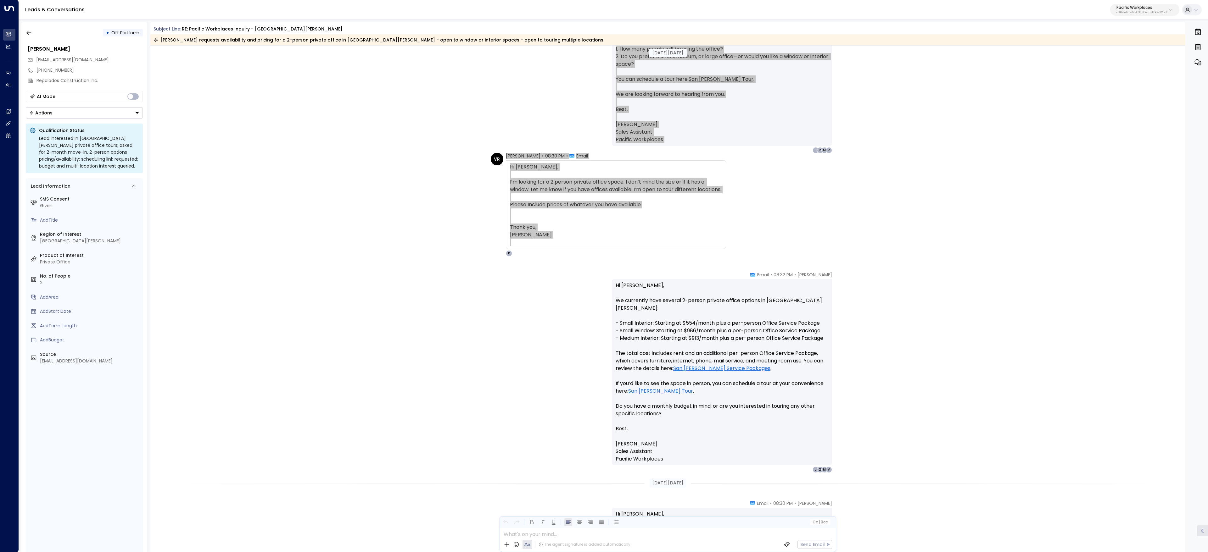
scroll to position [472, 0]
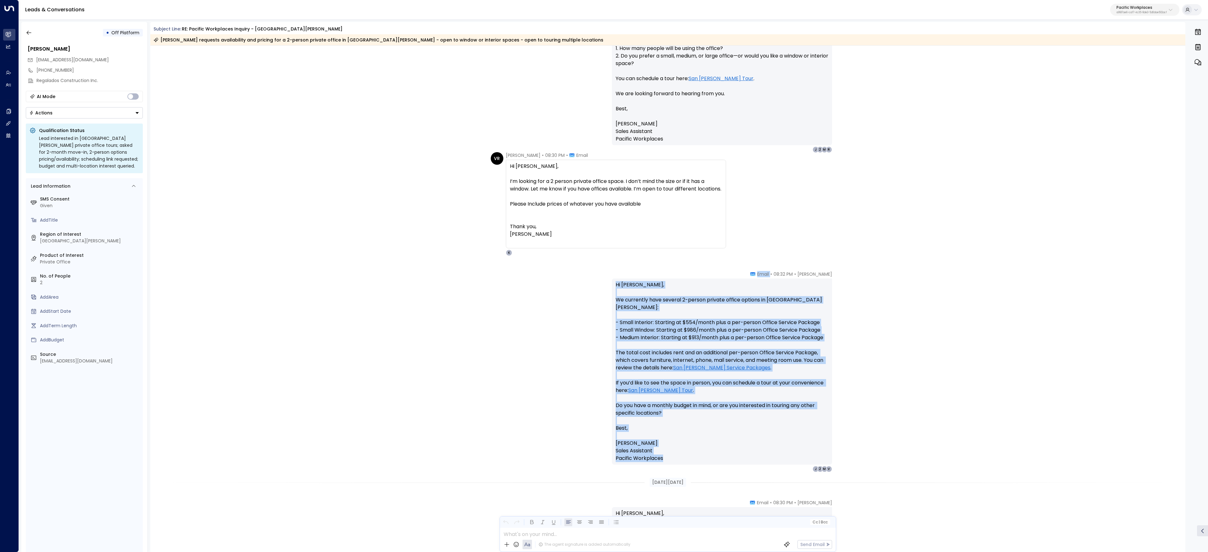
drag, startPoint x: 759, startPoint y: 272, endPoint x: 813, endPoint y: 451, distance: 187.3
click at [813, 451] on div "Kasey James • 08:32 PM • Email Hi Victor, We currently have several 2-person pr…" at bounding box center [722, 371] width 220 height 201
copy div "Email Hi Victor, We currently have several 2-person private office options in S…"
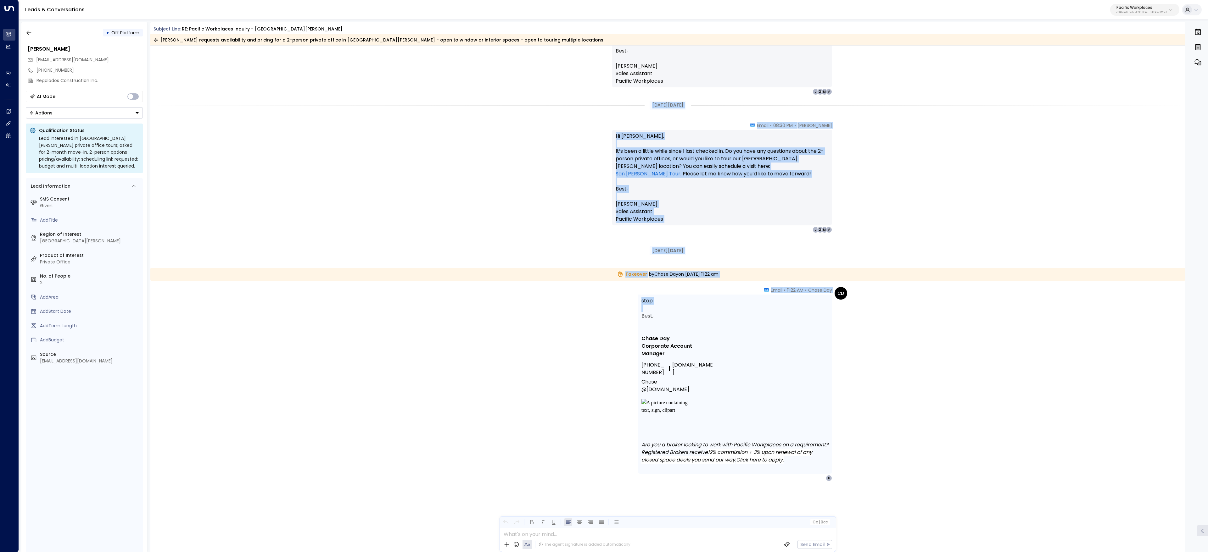
scroll to position [850, 0]
drag, startPoint x: 664, startPoint y: 199, endPoint x: 818, endPoint y: 472, distance: 313.2
copy div "Sep 16, 28 days ago Kasey James • 08:30 PM • Email Hi Victor, It’s been a littl…"
click at [840, 410] on div "CD Chase Day • 11:22 AM • Email stop Best, Chase Day Corporate Account Manager …" at bounding box center [742, 384] width 209 height 194
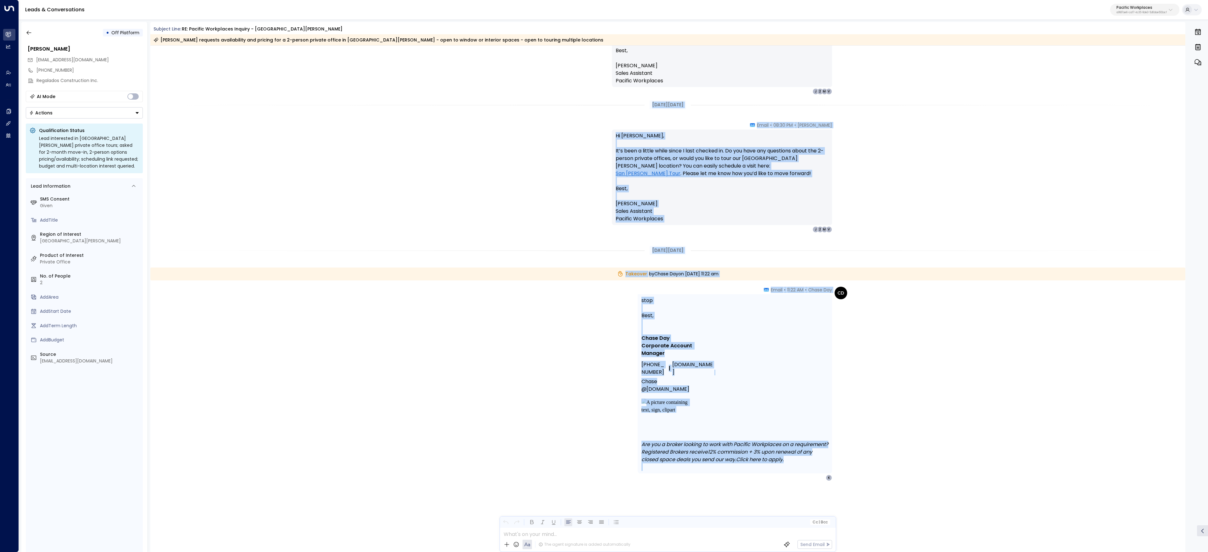
click at [786, 415] on div "Best, Chase Day Corporate Account Manager 415-230-5330 | PacificWorkplaces.com …" at bounding box center [734, 388] width 187 height 152
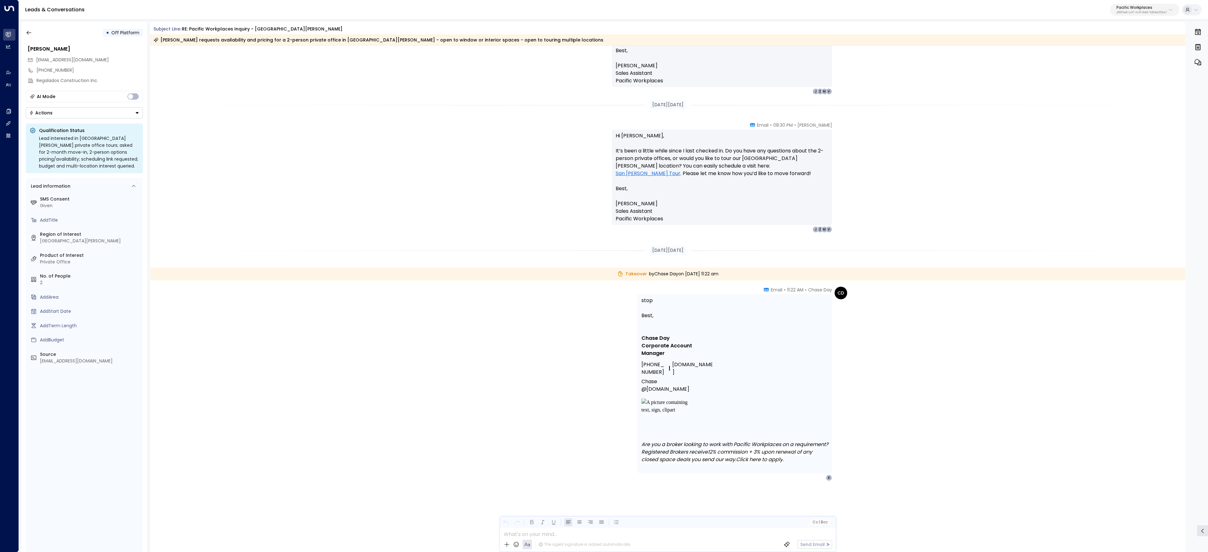
drag, startPoint x: 706, startPoint y: 456, endPoint x: 797, endPoint y: 456, distance: 90.6
click at [752, 456] on span "Registered Brokers receive 12% commission + 3% upon renewal of any" at bounding box center [726, 453] width 171 height 8
click at [798, 456] on span "12% commission + 3% upon renewal of any" at bounding box center [760, 453] width 104 height 8
click at [685, 456] on span "Registered Brokers receive 12% commission + 3% upon renewal of any" at bounding box center [726, 453] width 171 height 8
drag, startPoint x: 668, startPoint y: 455, endPoint x: 793, endPoint y: 460, distance: 124.6
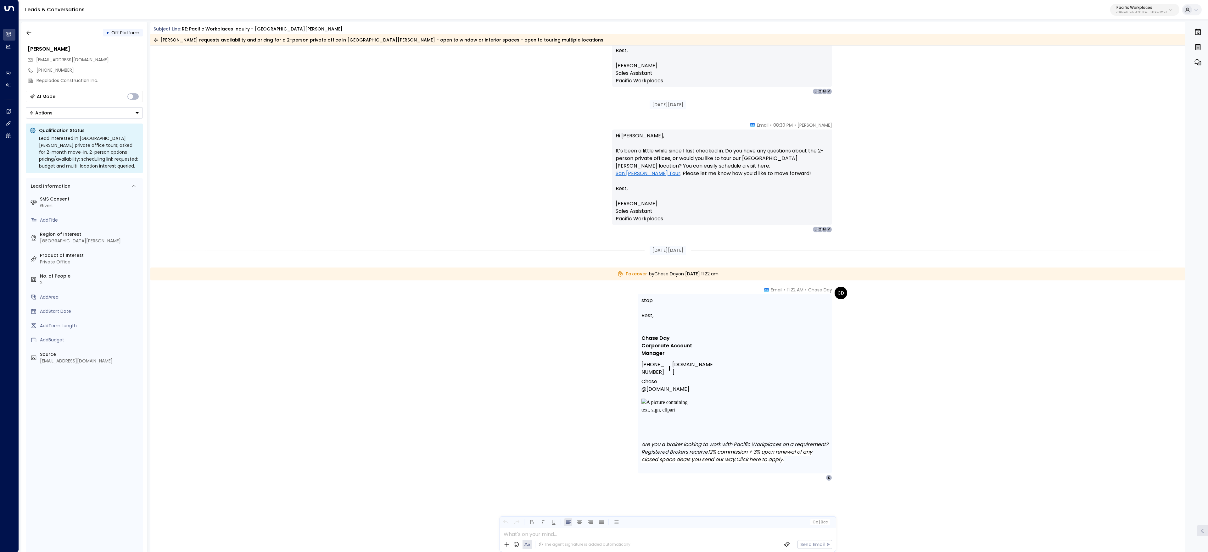
click at [767, 455] on div "Best, Chase Day Corporate Account Manager 415-230-5330 | PacificWorkplaces.com …" at bounding box center [734, 388] width 187 height 152
click at [793, 456] on span "12% commission + 3% upon renewal of any" at bounding box center [760, 453] width 104 height 8
drag, startPoint x: 816, startPoint y: 476, endPoint x: 713, endPoint y: 332, distance: 176.7
click at [654, 324] on div "stop Best, Chase Day Corporate Account Manager 415-230-5330 | PacificWorkplaces…" at bounding box center [734, 384] width 187 height 174
click at [790, 398] on div "Best, Chase Day Corporate Account Manager 415-230-5330 | PacificWorkplaces.com …" at bounding box center [734, 388] width 187 height 152
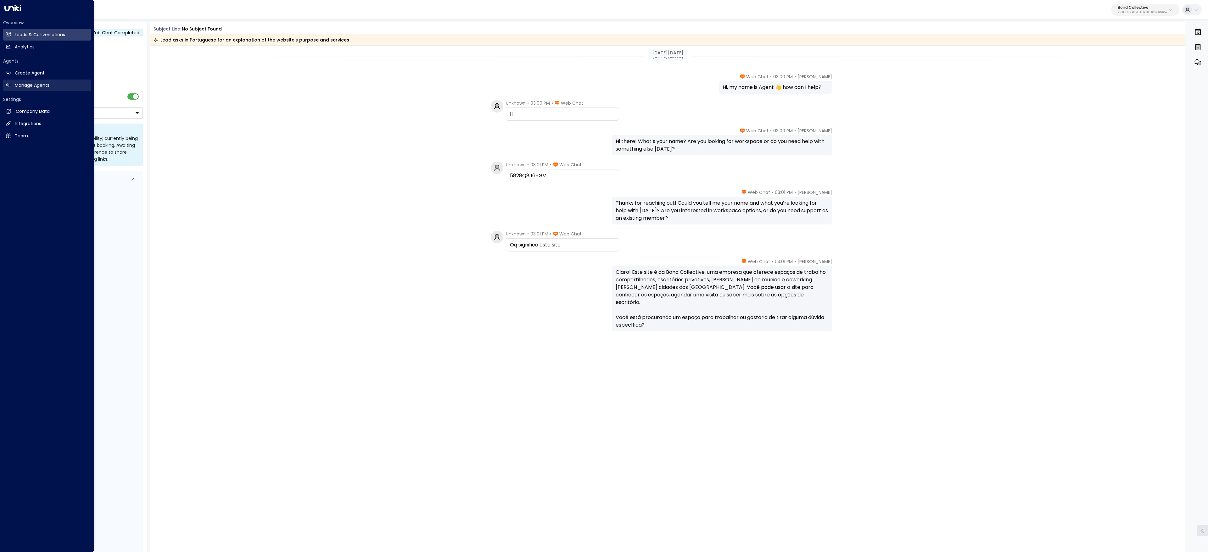
click at [30, 83] on h2 "Manage Agents" at bounding box center [32, 85] width 35 height 7
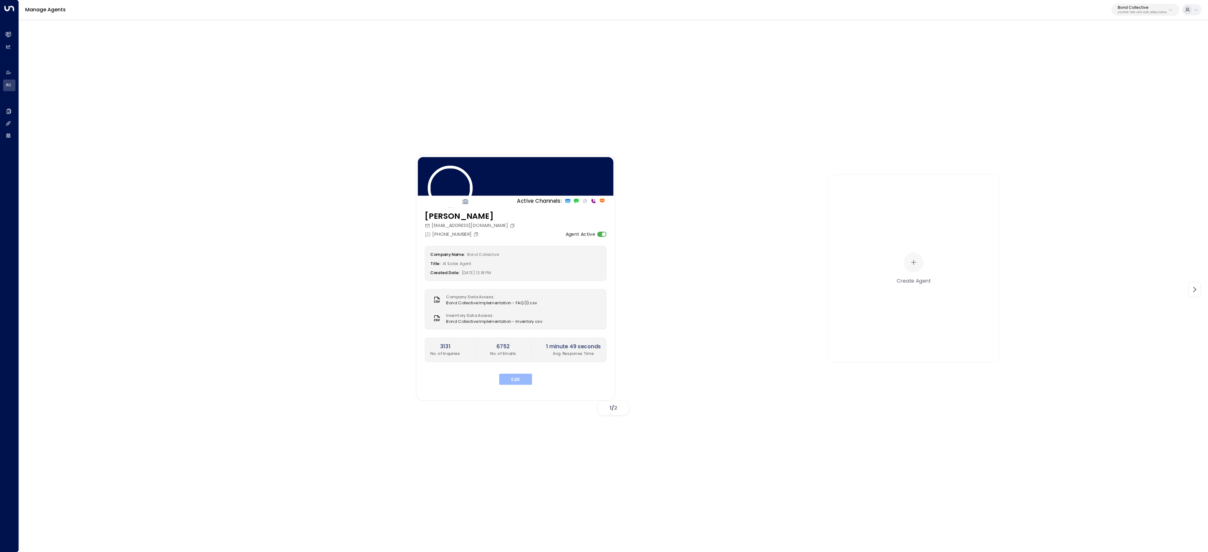
click at [508, 380] on button "Edit" at bounding box center [515, 379] width 33 height 11
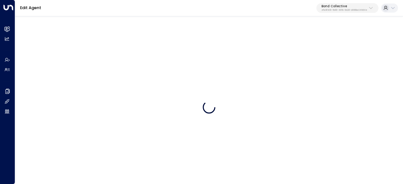
drag, startPoint x: 812, startPoint y: 2, endPoint x: 193, endPoint y: 29, distance: 619.6
click at [193, 29] on div at bounding box center [208, 107] width 387 height 184
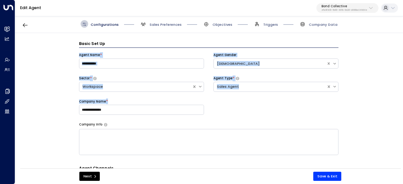
drag, startPoint x: 99, startPoint y: 56, endPoint x: 155, endPoint y: 118, distance: 83.7
click at [155, 118] on div "**********" at bounding box center [208, 102] width 387 height 139
copy div "Agent Name * Agent Gender Female Sector * Workspace Agent Type * Sales Agent Co…"
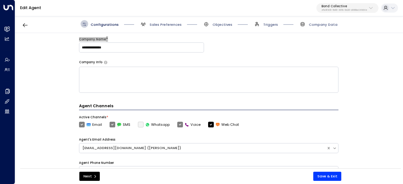
scroll to position [94, 0]
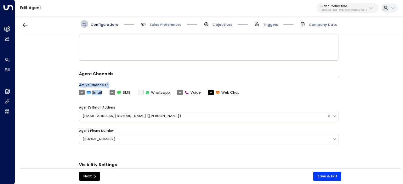
drag, startPoint x: 74, startPoint y: 85, endPoint x: 103, endPoint y: 93, distance: 29.8
click at [103, 93] on div "**********" at bounding box center [208, 102] width 387 height 139
copy div "Active Channels * Email"
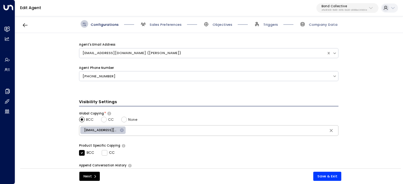
scroll to position [224, 0]
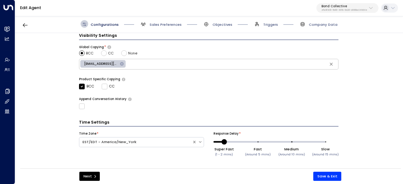
click at [165, 20] on span "Sales Preferences" at bounding box center [160, 24] width 42 height 8
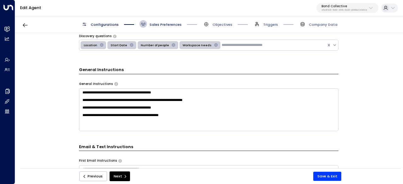
click at [164, 25] on span "Sales Preferences" at bounding box center [165, 24] width 32 height 5
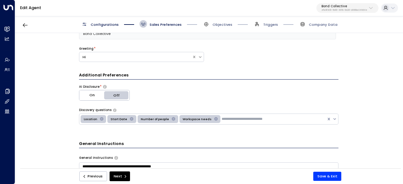
scroll to position [94, 0]
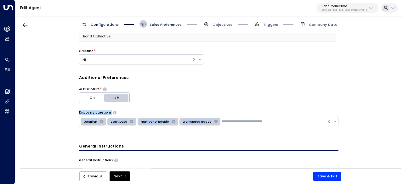
drag, startPoint x: 75, startPoint y: 110, endPoint x: 207, endPoint y: 126, distance: 133.0
click at [207, 126] on div "**********" at bounding box center [208, 102] width 387 height 139
copy div "Discovery questions Location Start Date Number of people Workspace needs"
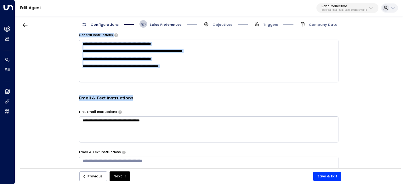
scroll to position [220, 0]
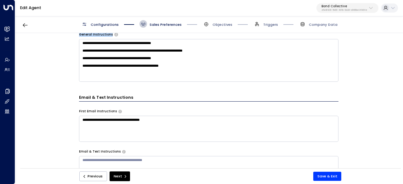
drag, startPoint x: 75, startPoint y: 66, endPoint x: 192, endPoint y: 77, distance: 117.9
click at [192, 77] on div "**********" at bounding box center [208, 102] width 387 height 139
copy div "General Instructions"
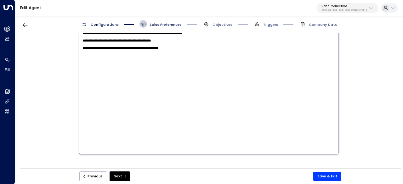
scroll to position [252, 0]
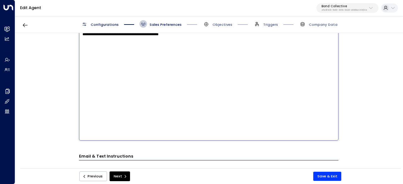
drag, startPoint x: 81, startPoint y: 43, endPoint x: 203, endPoint y: 63, distance: 123.0
click at [203, 63] on textarea "**********" at bounding box center [208, 74] width 259 height 133
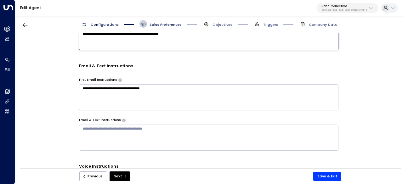
click at [102, 50] on textarea "**********" at bounding box center [208, 29] width 259 height 43
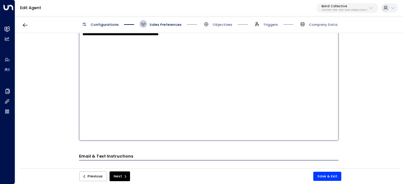
click at [102, 67] on textarea "**********" at bounding box center [208, 74] width 259 height 133
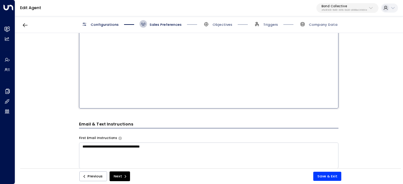
scroll to position [315, 0]
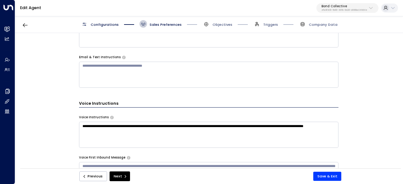
click at [101, 93] on div "**********" at bounding box center [208, 74] width 259 height 440
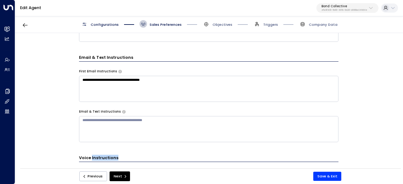
scroll to position [252, 0]
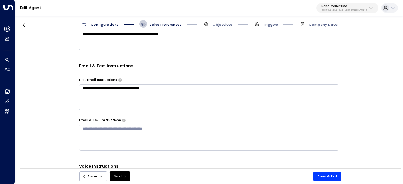
click at [85, 70] on h3 "Email & Text Instructions" at bounding box center [208, 66] width 259 height 7
drag, startPoint x: 81, startPoint y: 64, endPoint x: 140, endPoint y: 67, distance: 59.2
click at [140, 67] on div "**********" at bounding box center [208, 102] width 387 height 139
copy h3 "Email & Text Instructions"
click at [146, 90] on textarea "**********" at bounding box center [208, 97] width 259 height 26
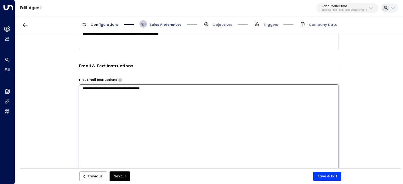
click at [146, 90] on textarea "**********" at bounding box center [208, 150] width 259 height 133
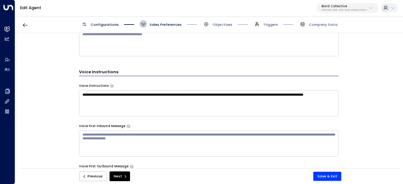
click at [81, 88] on div "**********" at bounding box center [208, 100] width 259 height 33
click at [81, 88] on label "Voice Instructions" at bounding box center [94, 86] width 30 height 4
copy div "Voice Instructions"
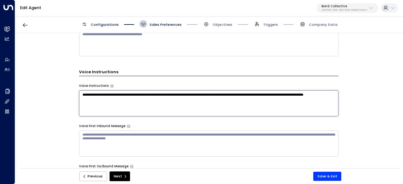
click at [145, 101] on textarea "**********" at bounding box center [208, 103] width 259 height 26
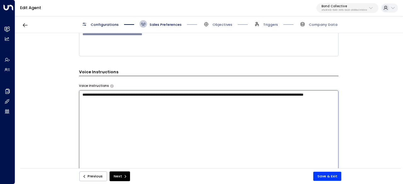
click at [145, 101] on textarea "**********" at bounding box center [208, 156] width 259 height 133
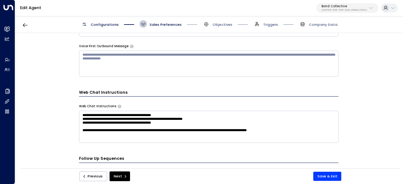
scroll to position [472, 0]
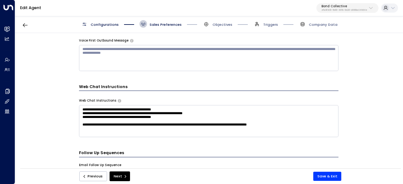
click at [88, 103] on div "**********" at bounding box center [208, 117] width 259 height 39
click at [89, 103] on label "Web Chat Instructions" at bounding box center [97, 100] width 37 height 4
click at [93, 101] on label "Web Chat Instructions" at bounding box center [97, 100] width 37 height 4
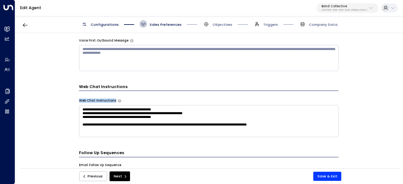
click at [93, 101] on label "Web Chat Instructions" at bounding box center [97, 100] width 37 height 4
copy div "Web Chat Instructions"
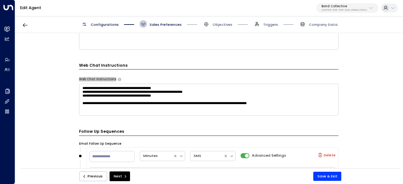
scroll to position [503, 0]
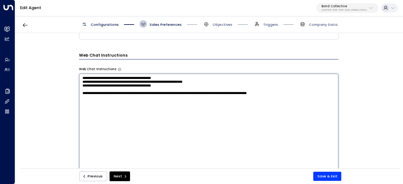
drag, startPoint x: 81, startPoint y: 79, endPoint x: 326, endPoint y: 108, distance: 246.7
click at [326, 108] on textarea "**********" at bounding box center [208, 140] width 259 height 133
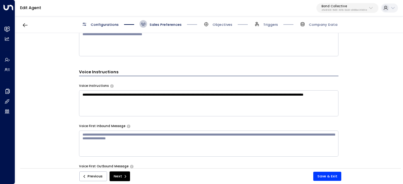
click at [112, 25] on span "Configurations" at bounding box center [105, 24] width 28 height 5
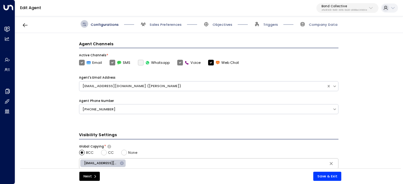
scroll to position [224, 0]
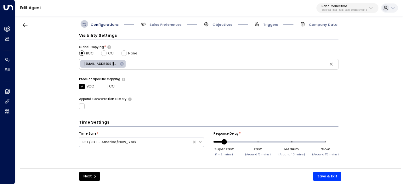
drag, startPoint x: 149, startPoint y: 30, endPoint x: 155, endPoint y: 27, distance: 5.9
click at [150, 30] on div "Configurations Sales Preferences Objectives Triggers Company Data" at bounding box center [208, 24] width 387 height 18
click at [158, 24] on span "Sales Preferences" at bounding box center [165, 24] width 32 height 5
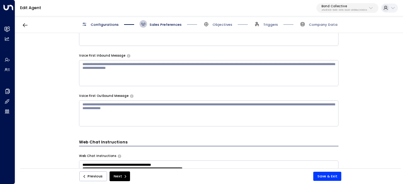
scroll to position [416, 0]
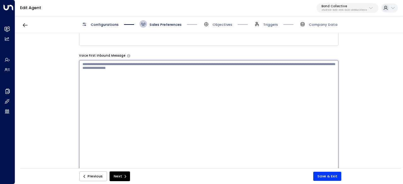
drag, startPoint x: 131, startPoint y: 81, endPoint x: 248, endPoint y: 65, distance: 118.3
click at [238, 65] on textarea at bounding box center [208, 126] width 259 height 133
click at [248, 65] on textarea at bounding box center [208, 126] width 259 height 133
drag, startPoint x: 215, startPoint y: 69, endPoint x: 75, endPoint y: 72, distance: 140.3
click at [91, 71] on textarea at bounding box center [208, 126] width 259 height 133
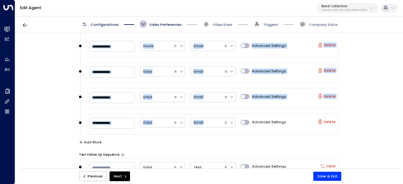
scroll to position [750, 0]
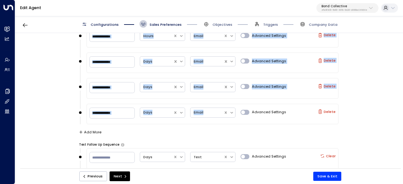
drag, startPoint x: 77, startPoint y: 63, endPoint x: 210, endPoint y: 120, distance: 145.1
click at [210, 120] on div "**********" at bounding box center [208, 102] width 387 height 139
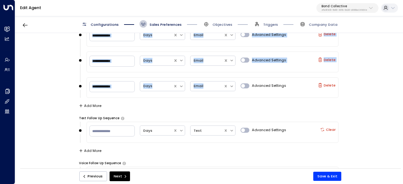
scroll to position [807, 0]
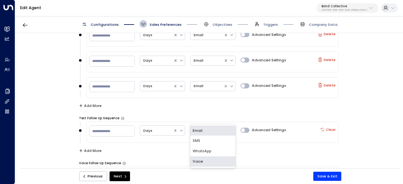
drag, startPoint x: 215, startPoint y: 143, endPoint x: 140, endPoint y: 98, distance: 87.4
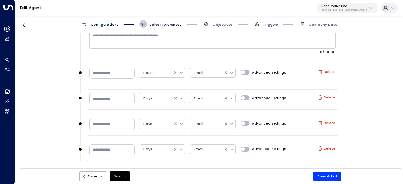
click at [50, 62] on div "**********" at bounding box center [208, 102] width 387 height 139
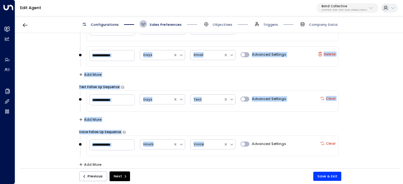
drag, startPoint x: 76, startPoint y: 81, endPoint x: 239, endPoint y: 153, distance: 177.8
click at [239, 153] on div "**********" at bounding box center [208, 102] width 387 height 139
copy form "Email Follow Up Sequence Minutes SMS Advanced Settings Delete Only if no reply …"
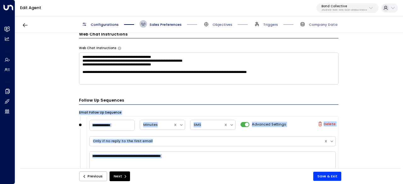
click at [59, 132] on div "**********" at bounding box center [208, 102] width 387 height 139
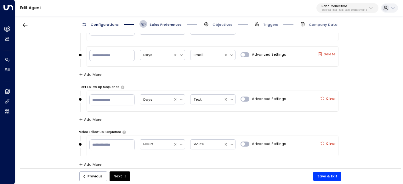
click at [223, 21] on span "Objectives" at bounding box center [217, 24] width 30 height 8
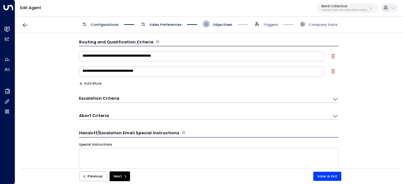
scroll to position [0, 0]
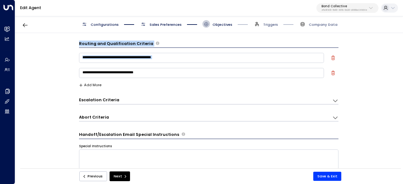
drag, startPoint x: 78, startPoint y: 43, endPoint x: 149, endPoint y: 73, distance: 77.2
click at [149, 73] on div "**********" at bounding box center [208, 64] width 259 height 47
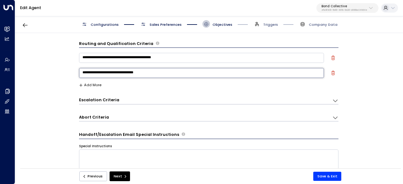
drag, startPoint x: 153, startPoint y: 73, endPoint x: 76, endPoint y: 38, distance: 84.7
click at [76, 38] on div "**********" at bounding box center [208, 102] width 387 height 139
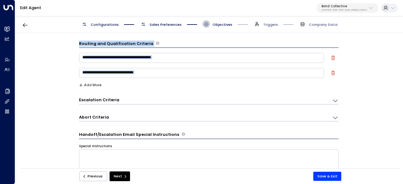
drag, startPoint x: 75, startPoint y: 44, endPoint x: 143, endPoint y: 85, distance: 79.0
click at [143, 85] on div "**********" at bounding box center [208, 102] width 387 height 139
copy div "**********"
click at [104, 102] on h3 "Escalation Criteria" at bounding box center [99, 100] width 40 height 6
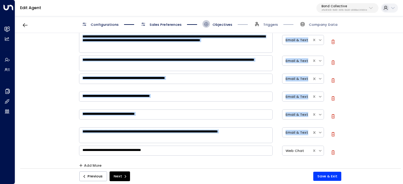
scroll to position [189, 0]
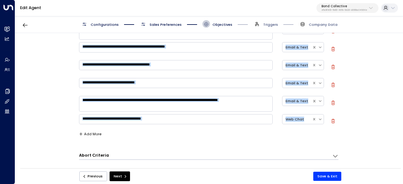
drag, startPoint x: 76, startPoint y: 99, endPoint x: 305, endPoint y: 127, distance: 231.1
click at [305, 127] on div "**********" at bounding box center [208, 102] width 387 height 139
copy div "**********"
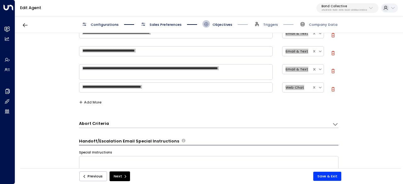
scroll to position [252, 0]
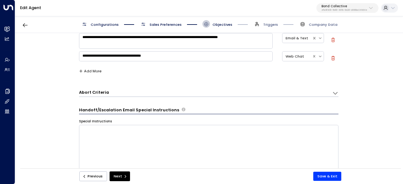
click at [98, 97] on form "**********" at bounding box center [208, 109] width 259 height 640
click at [112, 95] on div "Abort Criteria" at bounding box center [205, 93] width 253 height 7
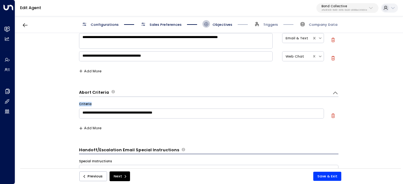
drag, startPoint x: 77, startPoint y: 91, endPoint x: 170, endPoint y: 114, distance: 95.6
click at [170, 114] on div "**********" at bounding box center [208, 102] width 387 height 139
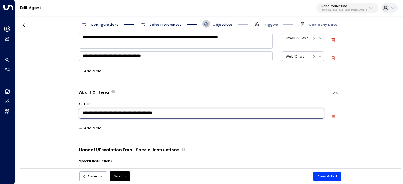
drag, startPoint x: 172, startPoint y: 114, endPoint x: 73, endPoint y: 114, distance: 99.4
click at [73, 114] on div "**********" at bounding box center [208, 102] width 387 height 139
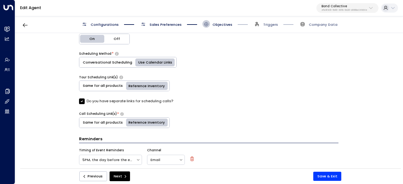
scroll to position [561, 0]
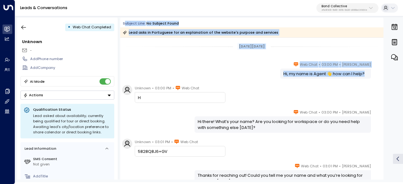
drag, startPoint x: 124, startPoint y: 21, endPoint x: 371, endPoint y: 78, distance: 253.0
click at [371, 78] on div "Subject Line: No subject found Lead asks in Portuguese for an explanation of th…" at bounding box center [251, 99] width 263 height 162
copy div "ubject Line: No subject found Lead asks in Portuguese for an explanation of the…"
click at [255, 69] on div "[PERSON_NAME] • 03:00 PM • Web Chat Hi, my name is Agent 👋 how can I help?" at bounding box center [251, 69] width 263 height 17
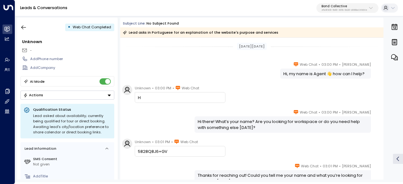
click at [237, 90] on div "Unknown • 03:00 PM • Web Chat H" at bounding box center [252, 94] width 261 height 18
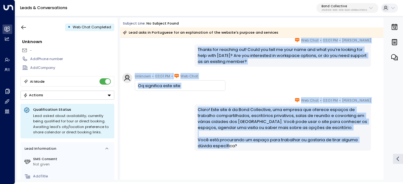
scroll to position [147, 0]
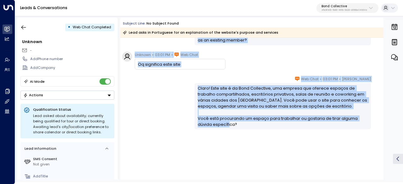
drag, startPoint x: 140, startPoint y: 86, endPoint x: 262, endPoint y: 147, distance: 136.4
copy div "Unknown • 03:01 PM • Web Chat 5828Q8J6+GV Sara Miller • 03:01 PM • Web Chat Tha…"
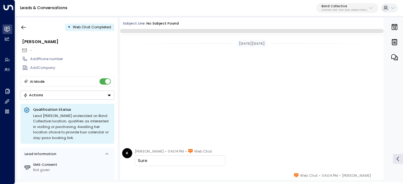
scroll to position [161, 0]
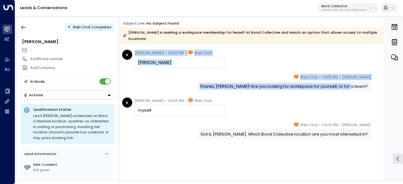
drag, startPoint x: 177, startPoint y: 54, endPoint x: 368, endPoint y: 83, distance: 192.5
click at [368, 83] on div "Sep 17, 27 days ago B Brooke • 04:04 PM • Web Chat Sure Sara Miller • 04:04 PM …" at bounding box center [251, 36] width 263 height 307
copy div "Brooke • 04:05 PM • Web Chat Brooke Sara Miller • 04:05 PM • Web Chat Thanks, B…"
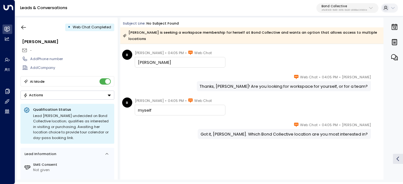
click at [182, 29] on div "Brooke is seeking a workspace membership for herself at Bond Collective and wan…" at bounding box center [251, 35] width 263 height 16
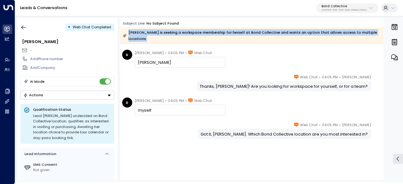
click at [182, 29] on div "Brooke is seeking a workspace membership for herself at Bond Collective and wan…" at bounding box center [251, 35] width 257 height 13
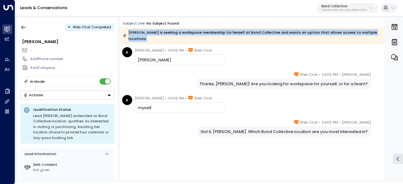
scroll to position [165, 0]
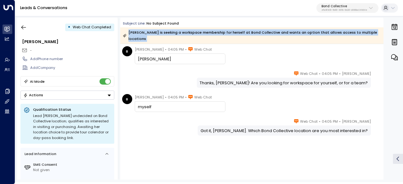
copy div "Brooke is seeking a workspace membership for herself at Bond Collective and wan…"
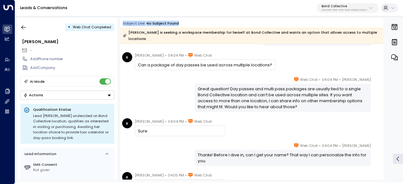
drag, startPoint x: 125, startPoint y: 22, endPoint x: 372, endPoint y: 34, distance: 247.5
click at [372, 34] on div "Subject Line: No subject found Brooke is seeking a workspace membership for her…" at bounding box center [251, 32] width 263 height 23
click at [372, 34] on div "Brooke is seeking a workspace membership for herself at Bond Collective and wan…" at bounding box center [251, 35] width 263 height 16
click at [368, 31] on div "Brooke is seeking a workspace membership for herself at Bond Collective and wan…" at bounding box center [251, 35] width 263 height 16
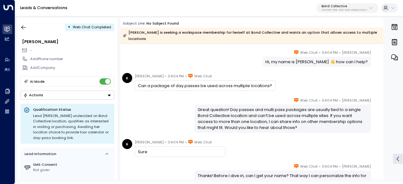
scroll to position [0, 0]
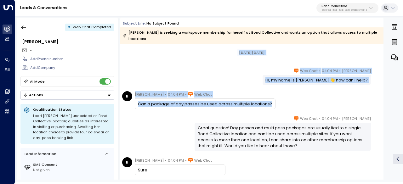
drag, startPoint x: 232, startPoint y: 47, endPoint x: 270, endPoint y: 101, distance: 66.0
copy div "Sep 17, 27 days ago Sara Miller • 04:04 PM • Web Chat Hi, my name is Sara 👋 how…"
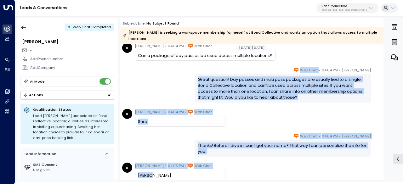
scroll to position [63, 0]
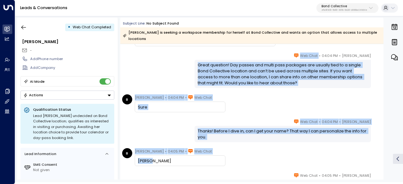
drag, startPoint x: 309, startPoint y: 112, endPoint x: 288, endPoint y: 159, distance: 51.8
click at [288, 159] on div "Sep 17, 27 days ago Sara Miller • 04:04 PM • Web Chat Hi, my name is Sara 👋 how…" at bounding box center [251, 134] width 263 height 307
copy div "Web Chat Great question! Day passes and multi pass packages are usually tied to…"
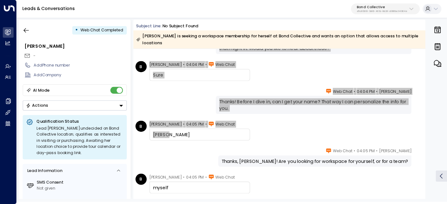
scroll to position [157, 0]
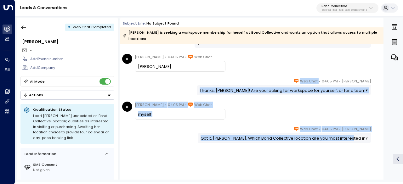
drag, startPoint x: 307, startPoint y: 74, endPoint x: 367, endPoint y: 131, distance: 83.2
click at [367, 131] on div "Sep 17, 27 days ago B Brooke • 04:04 PM • Web Chat Sure Sara Miller • 04:04 PM …" at bounding box center [251, 40] width 263 height 307
copy div "• Web Chat Thanks, Brooke! Are you looking for workspace for yourself, or for a…"
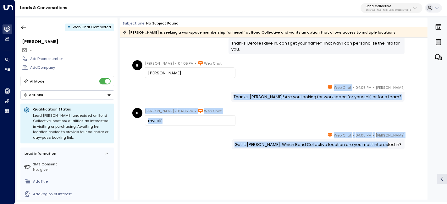
scroll to position [144, 0]
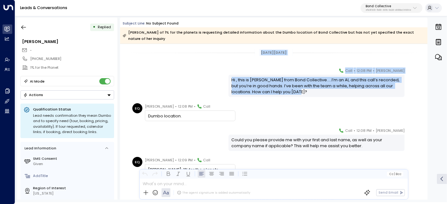
drag, startPoint x: 255, startPoint y: 46, endPoint x: 328, endPoint y: 93, distance: 86.3
copy div "[DATE][DATE] [PERSON_NAME] • 12:08 PM • Call Hi , this is [PERSON_NAME] from Bo…"
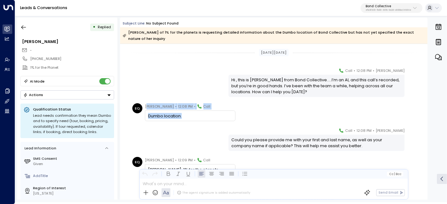
drag, startPoint x: 146, startPoint y: 102, endPoint x: 200, endPoint y: 112, distance: 55.6
click at [200, 112] on div "[PERSON_NAME] • 12:08 PM • Call Dumbo location." at bounding box center [190, 112] width 91 height 18
click at [143, 103] on div "EQ [PERSON_NAME] Q • 12:08 PM • Call Dumbo location." at bounding box center [183, 112] width 103 height 18
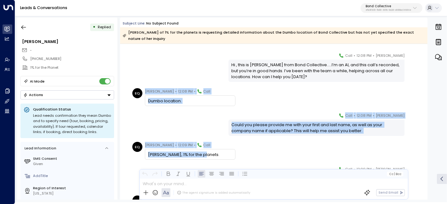
scroll to position [35, 0]
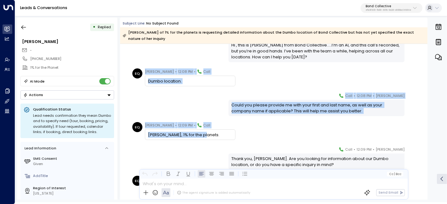
drag, startPoint x: 144, startPoint y: 101, endPoint x: 214, endPoint y: 129, distance: 75.1
click at [214, 129] on div "[DATE][DATE] [PERSON_NAME] • 12:08 PM • Call Hi , this is [PERSON_NAME] from Bo…" at bounding box center [274, 192] width 308 height 366
copy div "[PERSON_NAME] • 12:08 PM • Call Dumbo location. [PERSON_NAME] • 12:08 PM • Call…"
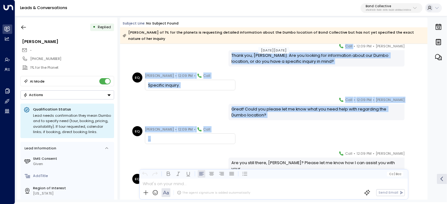
scroll to position [140, 0]
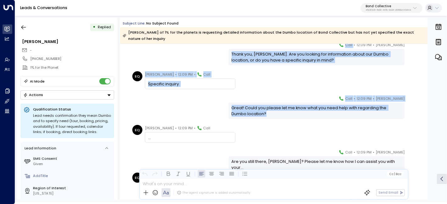
drag, startPoint x: 357, startPoint y: 108, endPoint x: 386, endPoint y: 111, distance: 29.7
click at [386, 111] on div "[DATE][DATE] EQ [PERSON_NAME] • 12:09 PM • Call [PERSON_NAME], 1% for the plane…" at bounding box center [274, 87] width 308 height 366
copy div "Call Thank you, [PERSON_NAME]. Are you looking for information about our Dumbo …"
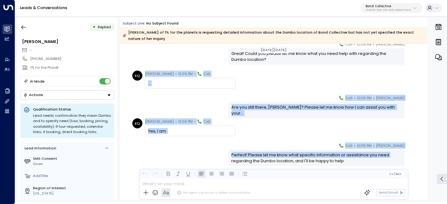
scroll to position [204, 0]
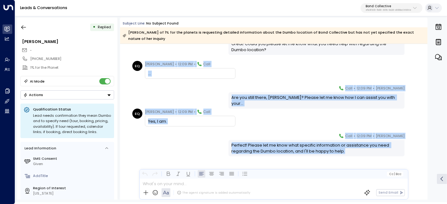
drag, startPoint x: 145, startPoint y: 122, endPoint x: 359, endPoint y: 153, distance: 217.1
click at [360, 154] on div "[DATE][DATE] EQ [PERSON_NAME] Q • 12:09 PM • Call Specific inquiry. [PERSON_NAM…" at bounding box center [274, 23] width 308 height 366
copy div "[PERSON_NAME] • 12:09 PM • Call ... [PERSON_NAME] • 12:09 PM • Call Are you sti…"
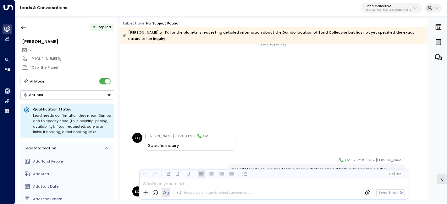
scroll to position [0, 0]
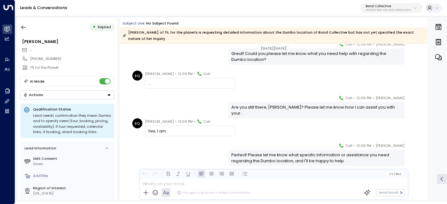
scroll to position [204, 0]
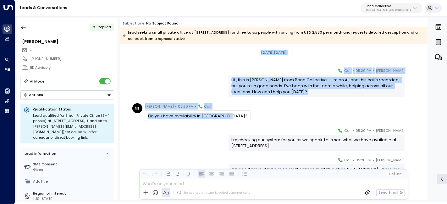
drag, startPoint x: 256, startPoint y: 52, endPoint x: 310, endPoint y: 105, distance: 75.8
copy div "[DATE][DATE] [PERSON_NAME] • 05:20 PM • Call Hi , this is [PERSON_NAME] from Bo…"
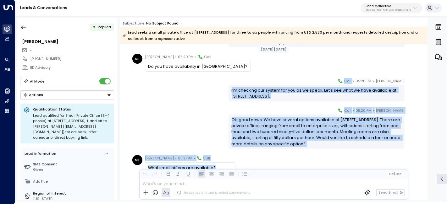
scroll to position [70, 0]
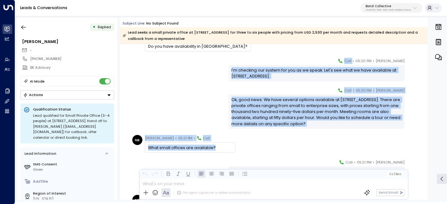
drag, startPoint x: 356, startPoint y: 130, endPoint x: 217, endPoint y: 148, distance: 139.5
copy div "Call I’m checking our system for you as we speak. Let's see what we have availa…"
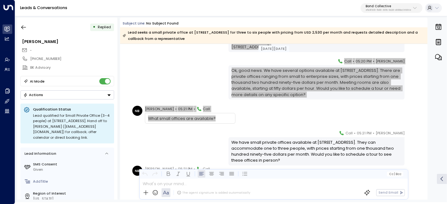
scroll to position [140, 0]
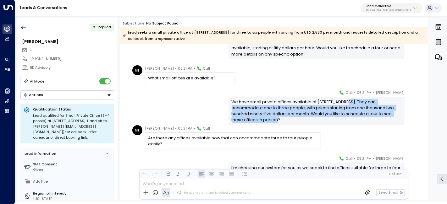
drag, startPoint x: 343, startPoint y: 93, endPoint x: 385, endPoint y: 101, distance: 42.7
click at [399, 115] on div "[PERSON_NAME] • 05:21 PM • Call We have small private offices available at [STR…" at bounding box center [317, 108] width 176 height 36
click at [384, 101] on div "We have small private offices available at [STREET_ADDRESS]. They can accommoda…" at bounding box center [317, 111] width 170 height 24
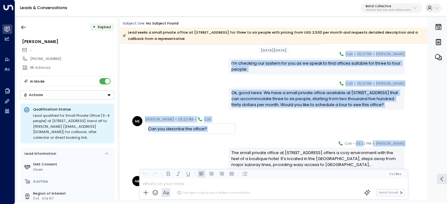
scroll to position [279, 0]
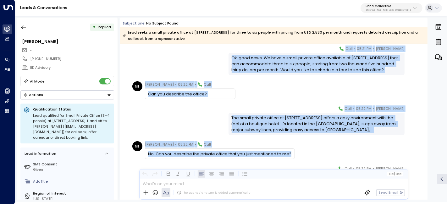
drag, startPoint x: 357, startPoint y: 91, endPoint x: 374, endPoint y: 142, distance: 53.1
copy div "[PERSON_NAME] • 05:21 PM • Call Are there any offices available now that can ac…"
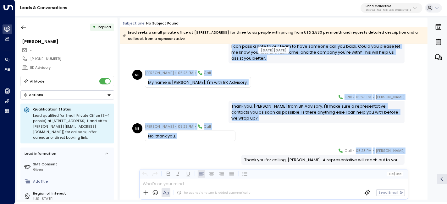
scroll to position [504, 0]
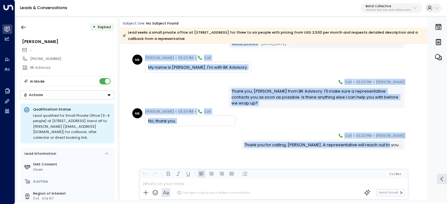
drag, startPoint x: 357, startPoint y: 96, endPoint x: 395, endPoint y: 148, distance: 65.5
copy div "[PERSON_NAME] • 05:23 PM • Call Can I talk to a person? [PERSON_NAME] • 05:23 P…"
